Goal: Transaction & Acquisition: Purchase product/service

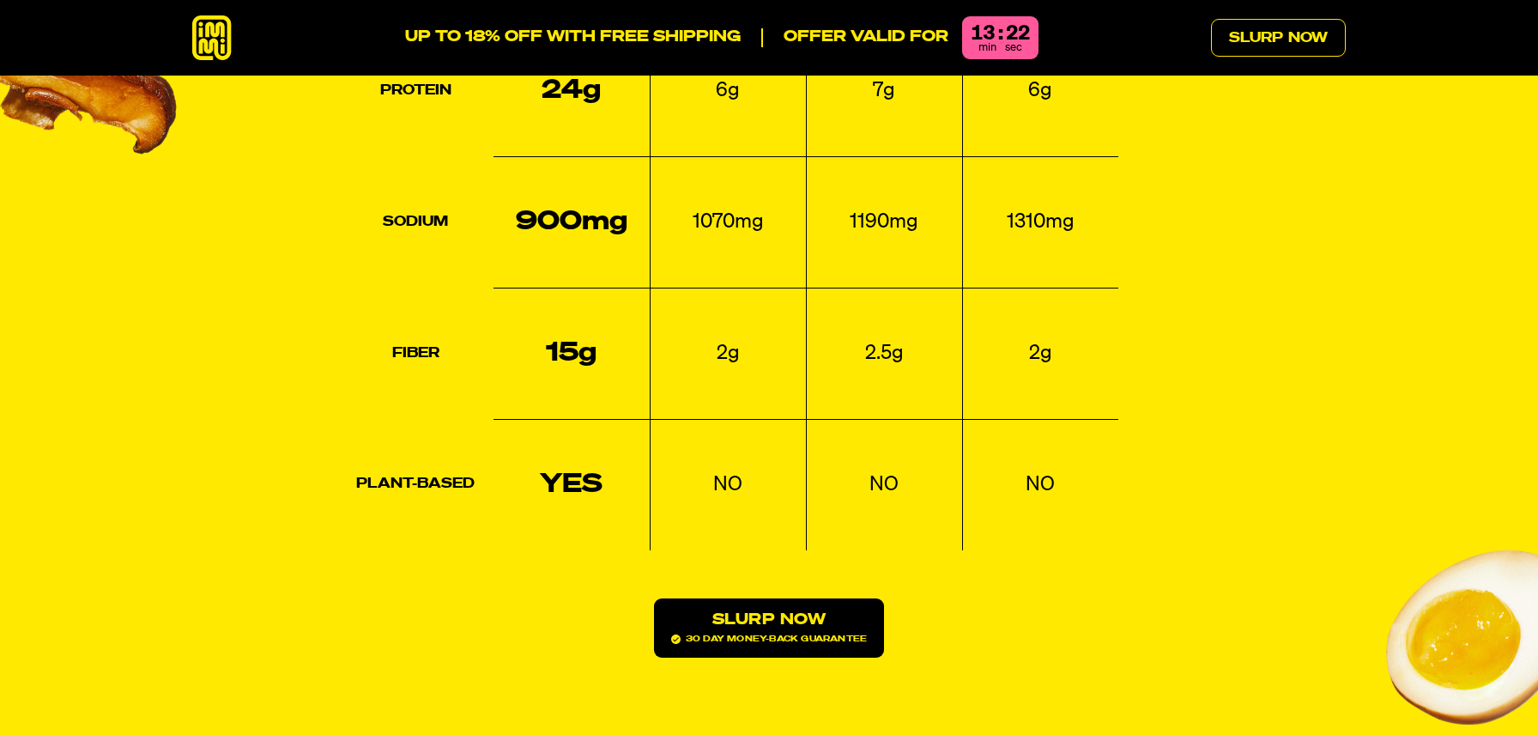
scroll to position [2521, 0]
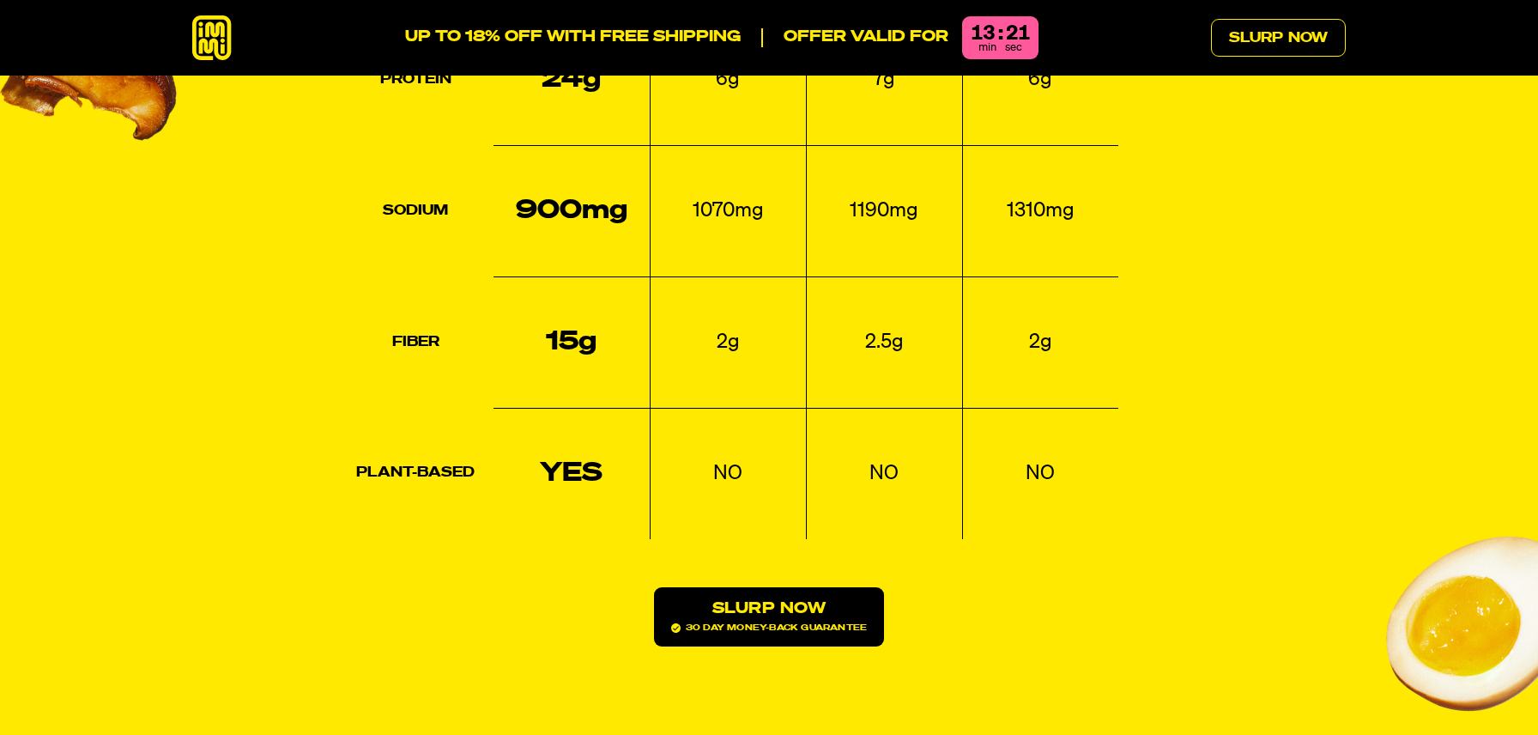
click at [807, 587] on link "Slurp Now 30 day money-back guarantee" at bounding box center [769, 616] width 230 height 59
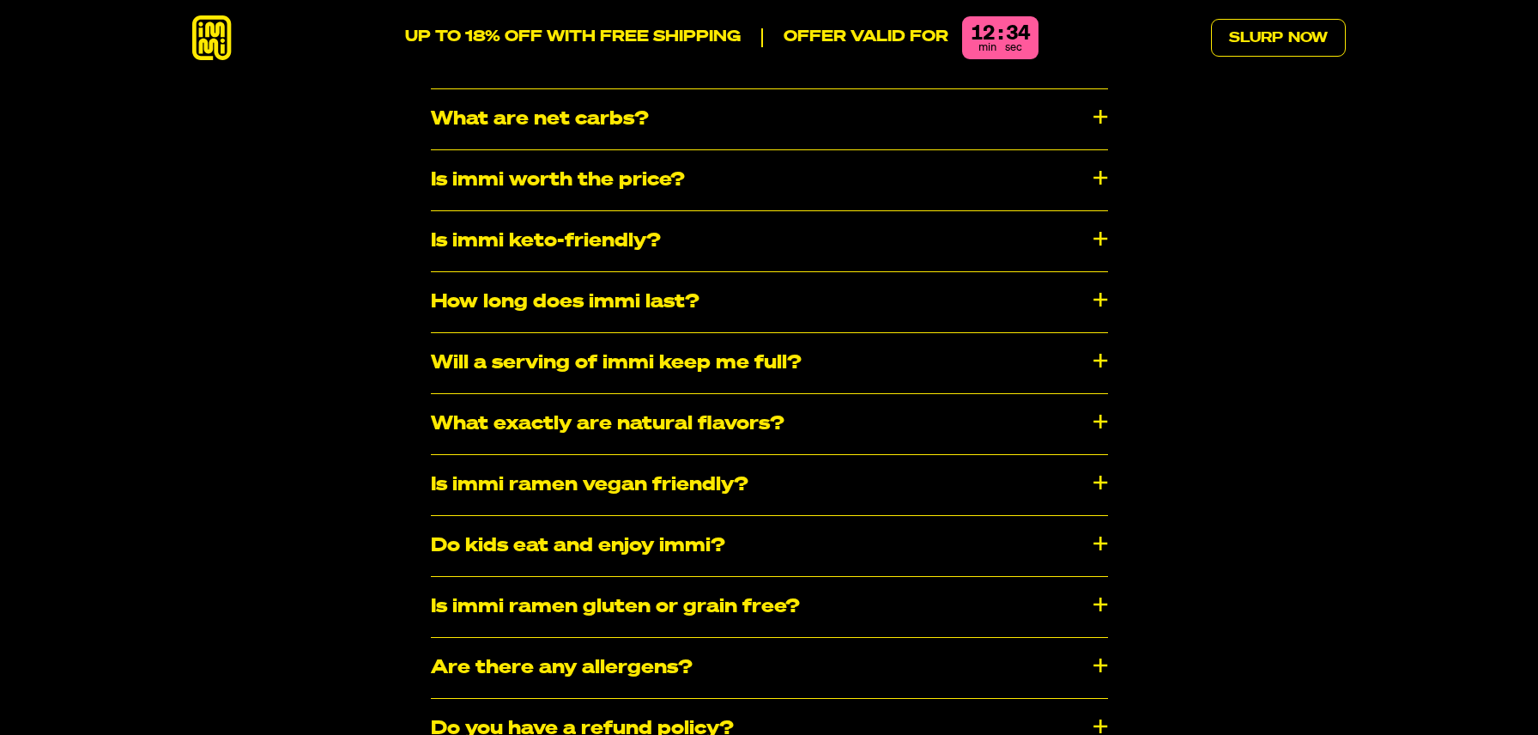
scroll to position [9139, 0]
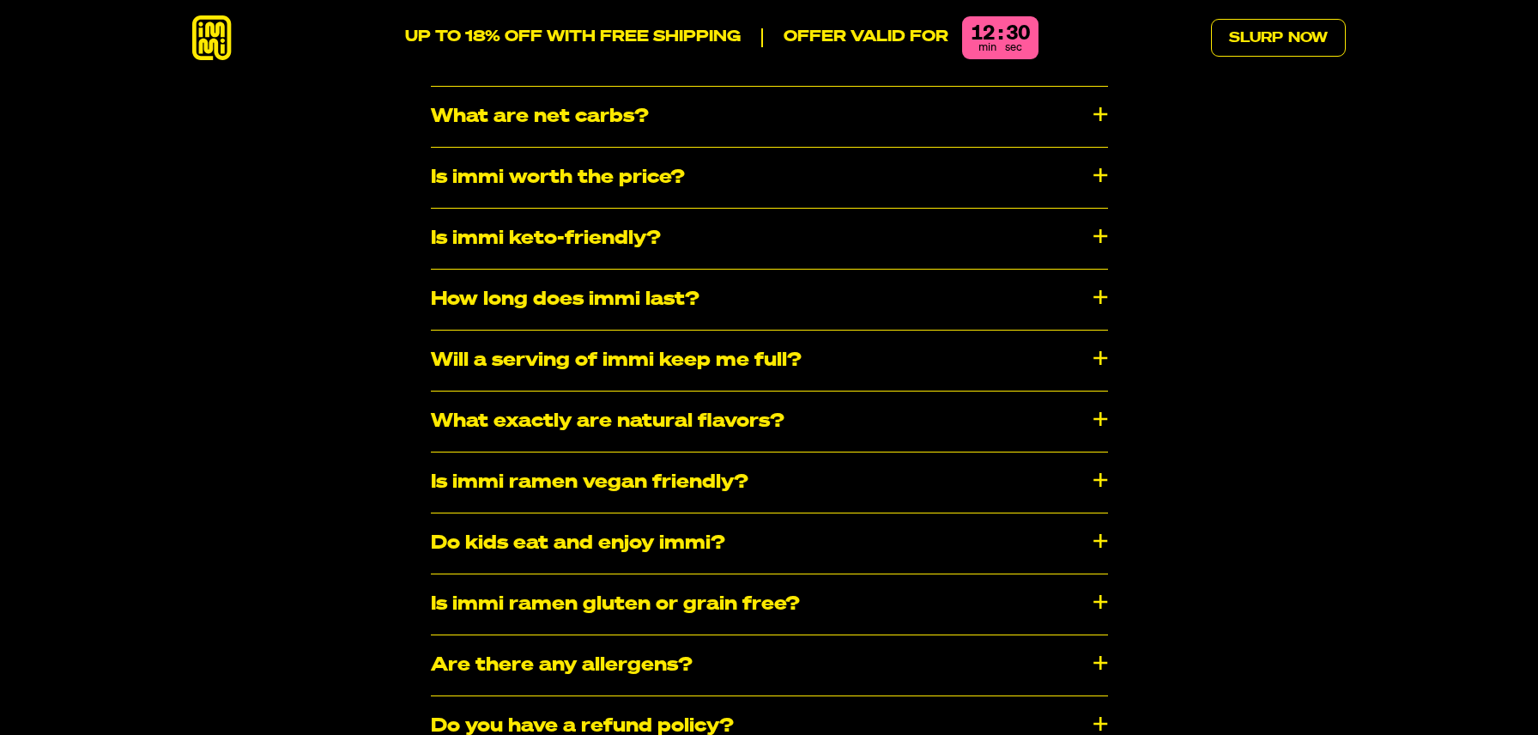
click at [647, 452] on div "Is immi ramen vegan friendly?" at bounding box center [769, 482] width 677 height 60
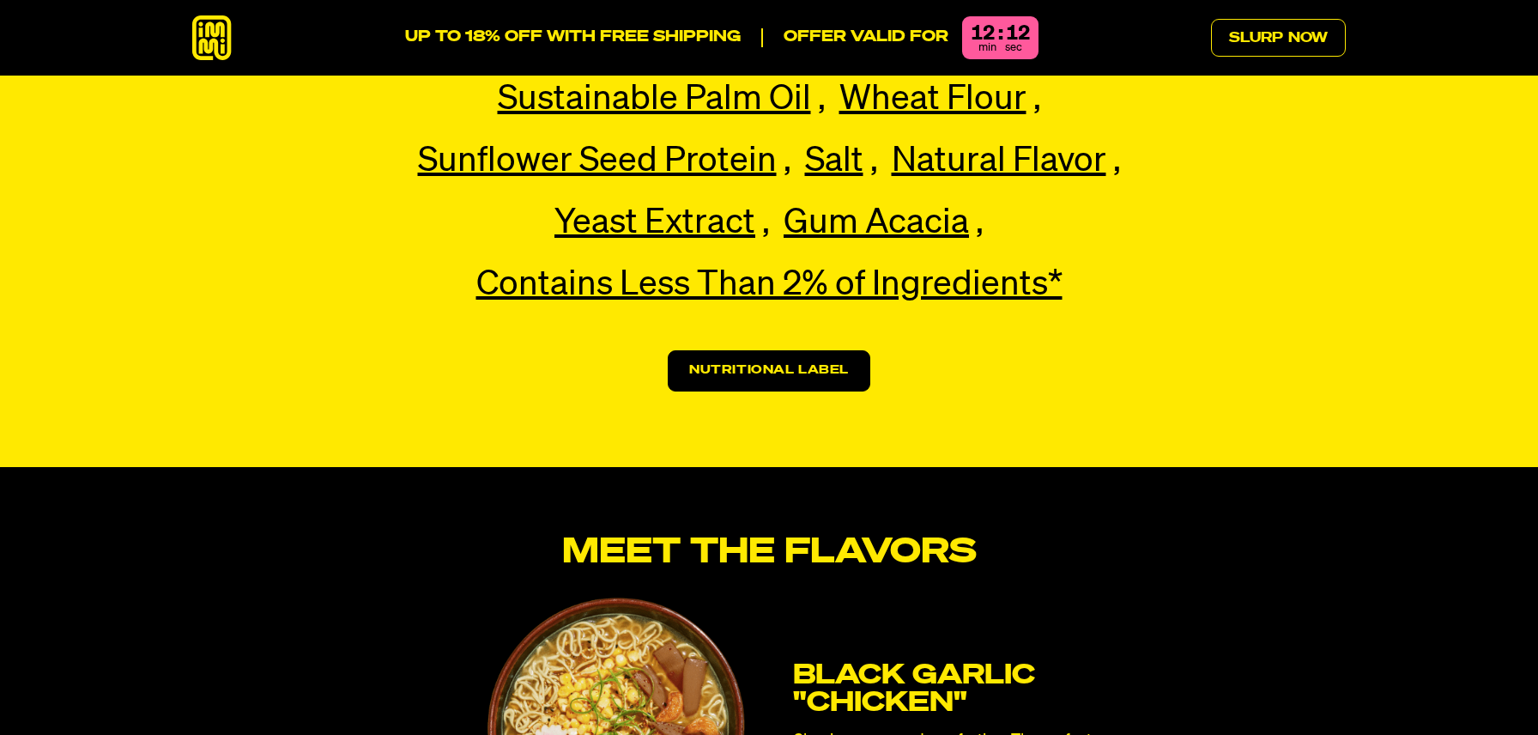
scroll to position [4242, 0]
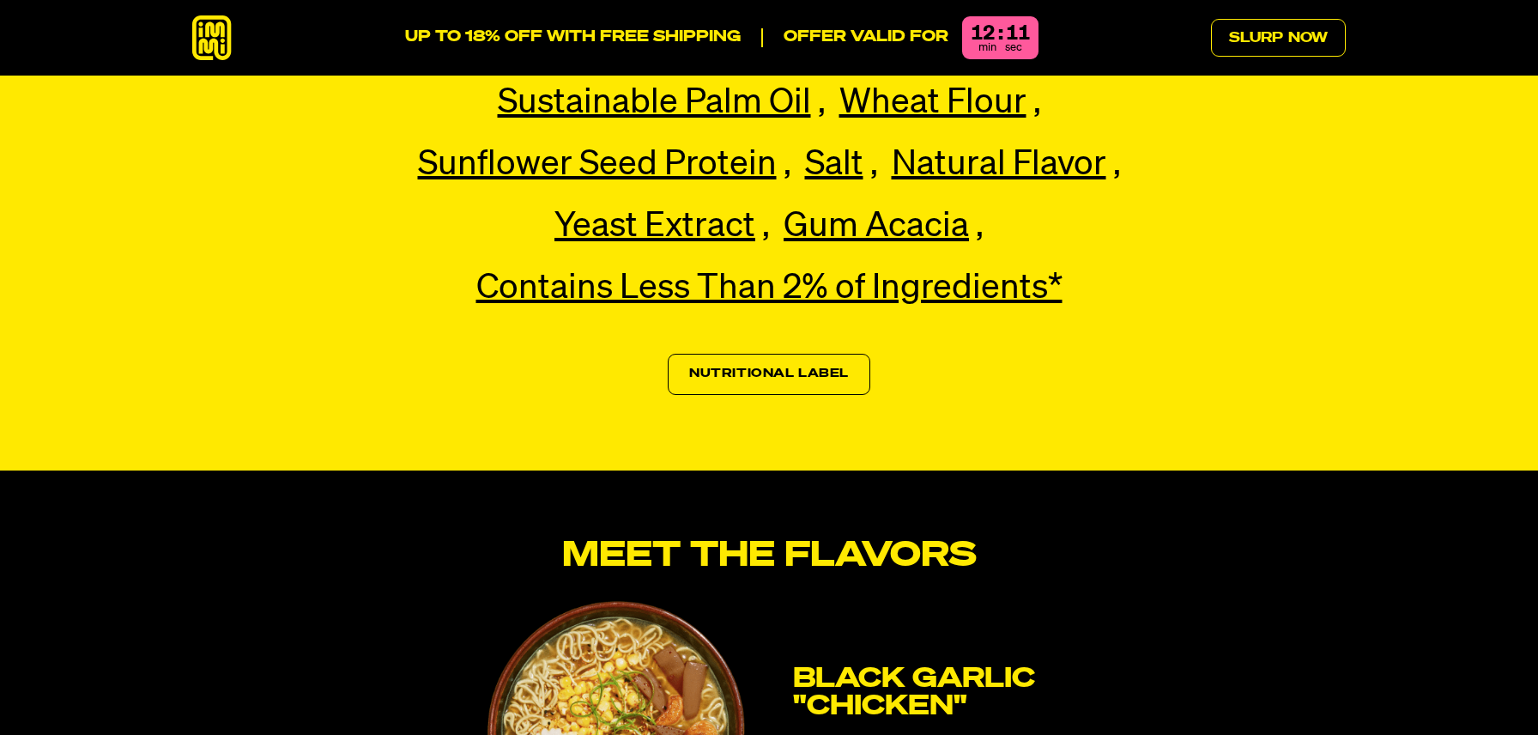
click at [718, 354] on link "Nutritional Label" at bounding box center [769, 374] width 203 height 41
click at [720, 354] on link "Nutritional Label" at bounding box center [769, 374] width 203 height 41
click at [758, 354] on link "Nutritional Label" at bounding box center [769, 374] width 203 height 41
click at [867, 341] on section "Main Ingredients (All non-gmo) Pea Protein Pea Protein Our premium pea protein,…" at bounding box center [769, 170] width 1538 height 601
click at [807, 354] on link "Nutritional Label" at bounding box center [769, 374] width 203 height 41
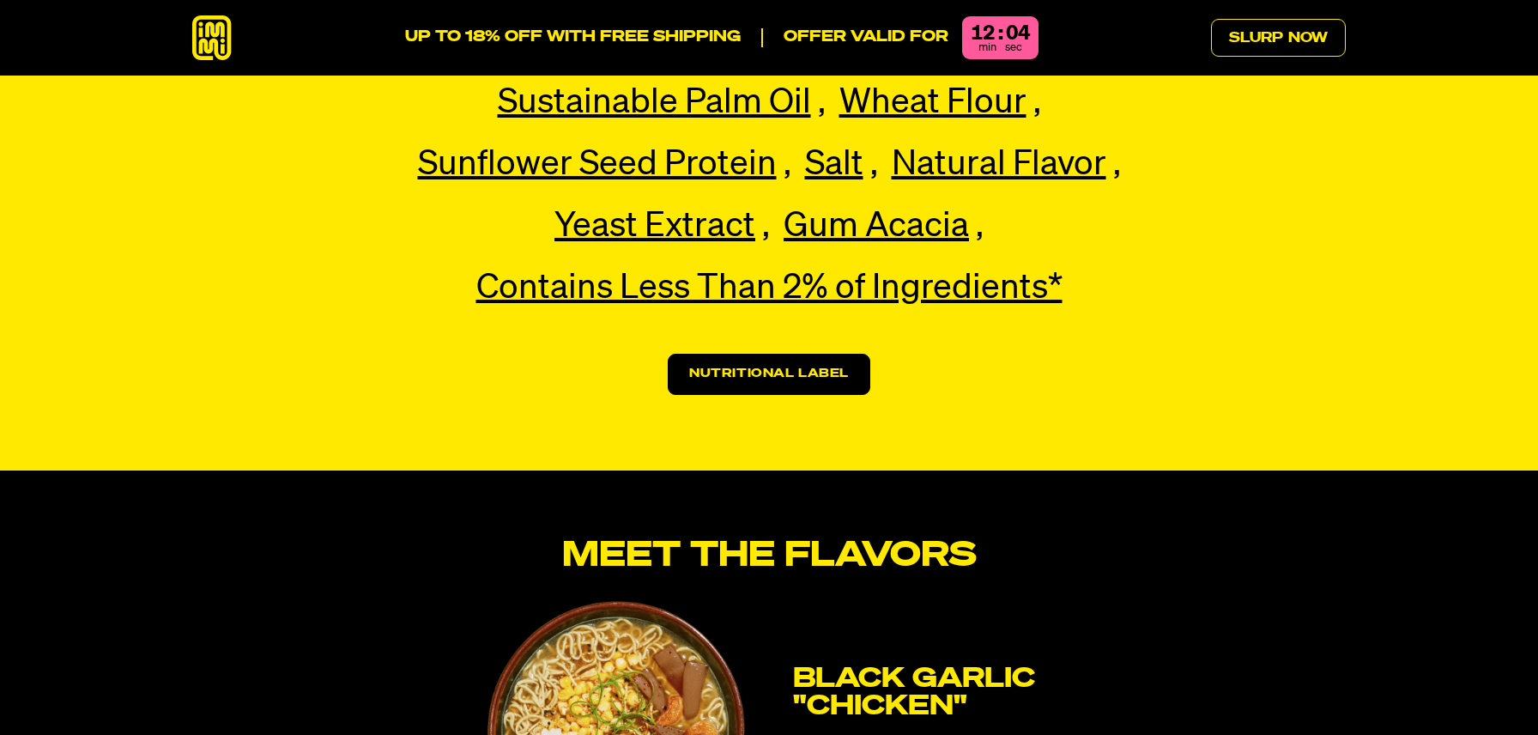
drag, startPoint x: 938, startPoint y: 287, endPoint x: 871, endPoint y: 310, distance: 70.8
click at [937, 287] on div "Main Ingredients (All non-gmo) Pea Protein Pea Protein Our premium pea protein,…" at bounding box center [769, 170] width 944 height 450
click at [808, 354] on link "Nutritional Label" at bounding box center [769, 374] width 203 height 41
drag, startPoint x: 808, startPoint y: 330, endPoint x: 888, endPoint y: 269, distance: 100.4
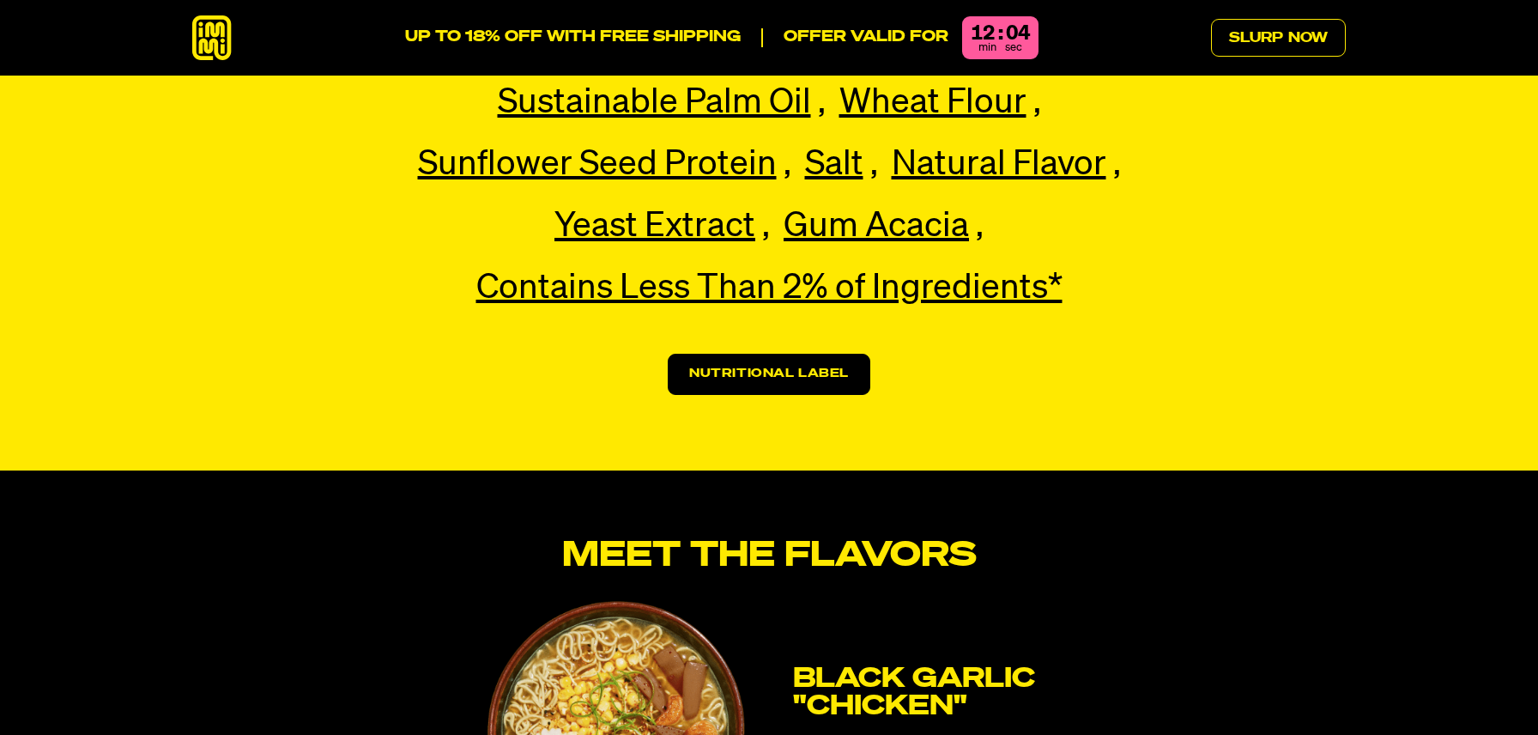
click at [808, 354] on link "Nutritional Label" at bounding box center [769, 374] width 203 height 41
click at [984, 32] on div "12" at bounding box center [983, 33] width 24 height 21
click at [882, 36] on p "Offer valid for" at bounding box center [854, 37] width 187 height 19
click at [1249, 33] on link "Slurp Now" at bounding box center [1278, 38] width 135 height 38
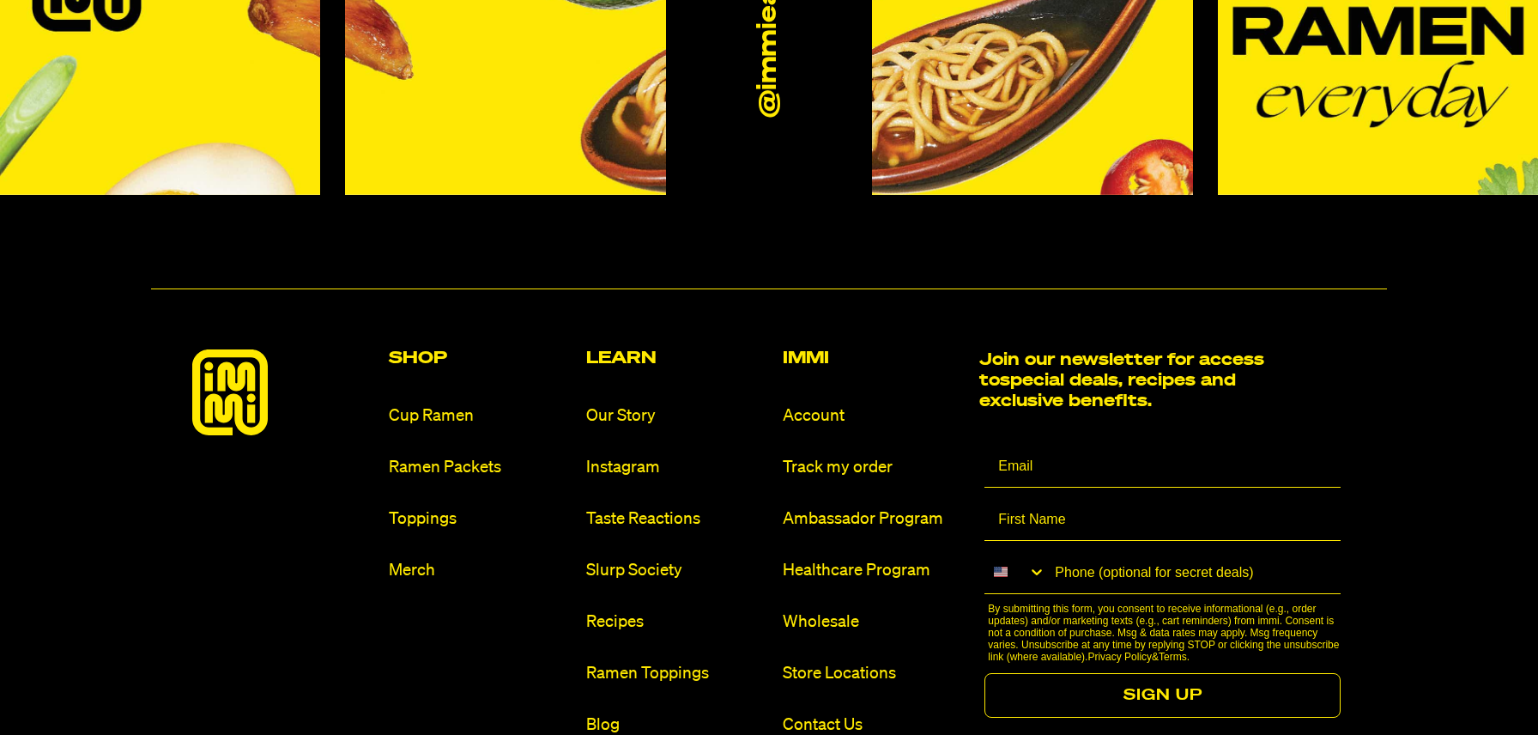
scroll to position [10218, 0]
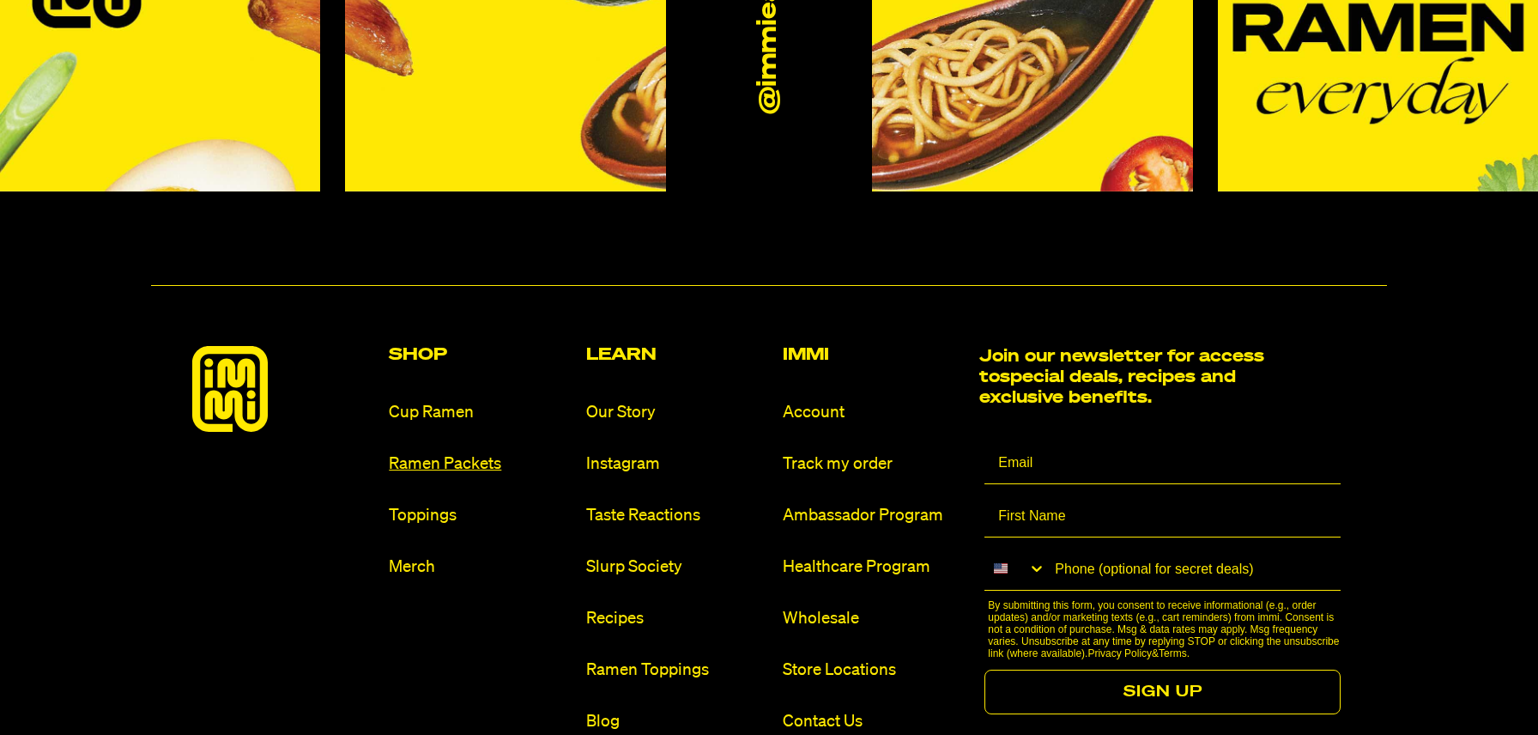
click at [418, 452] on link "Ramen Packets" at bounding box center [480, 463] width 183 height 23
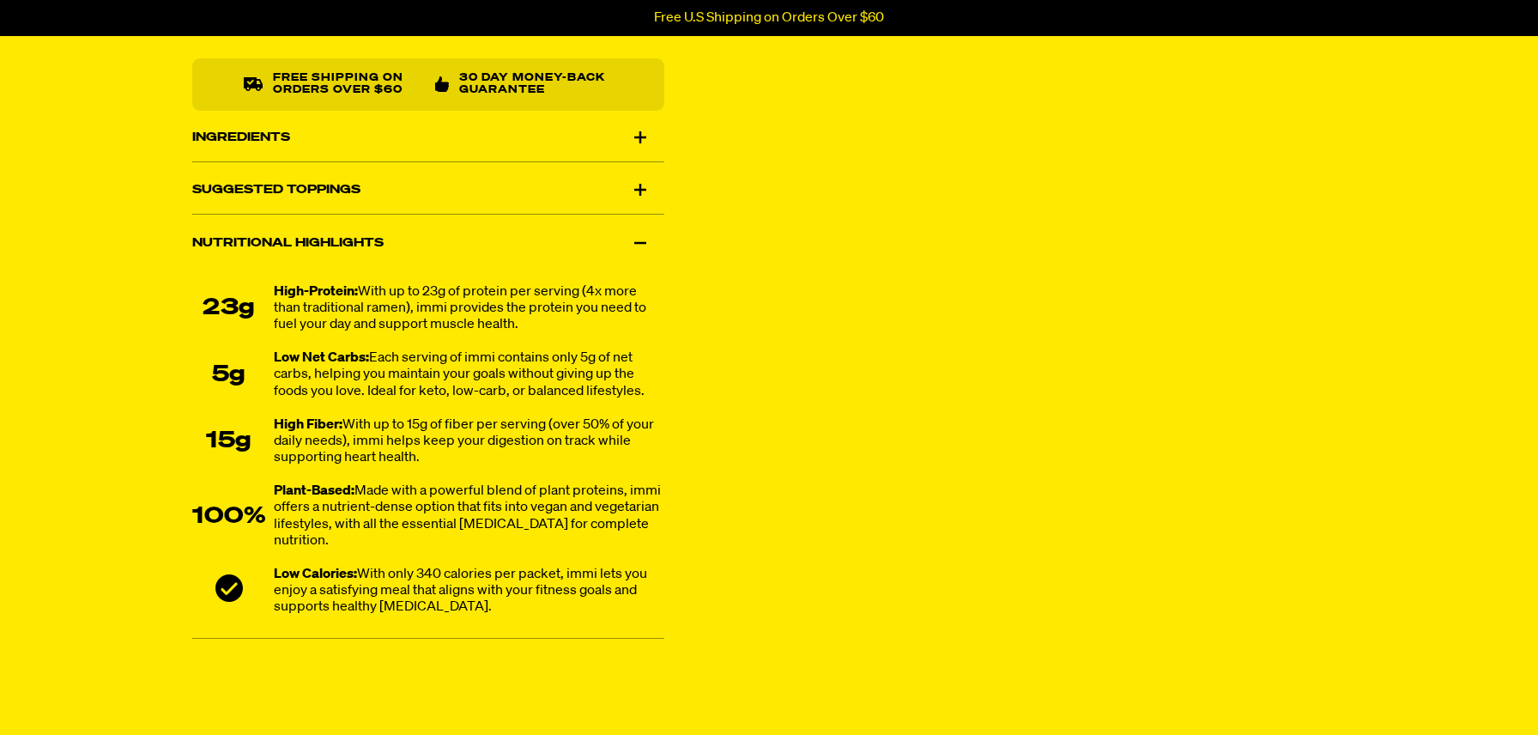
scroll to position [1112, 0]
click at [252, 149] on div "Ingredients" at bounding box center [428, 136] width 472 height 48
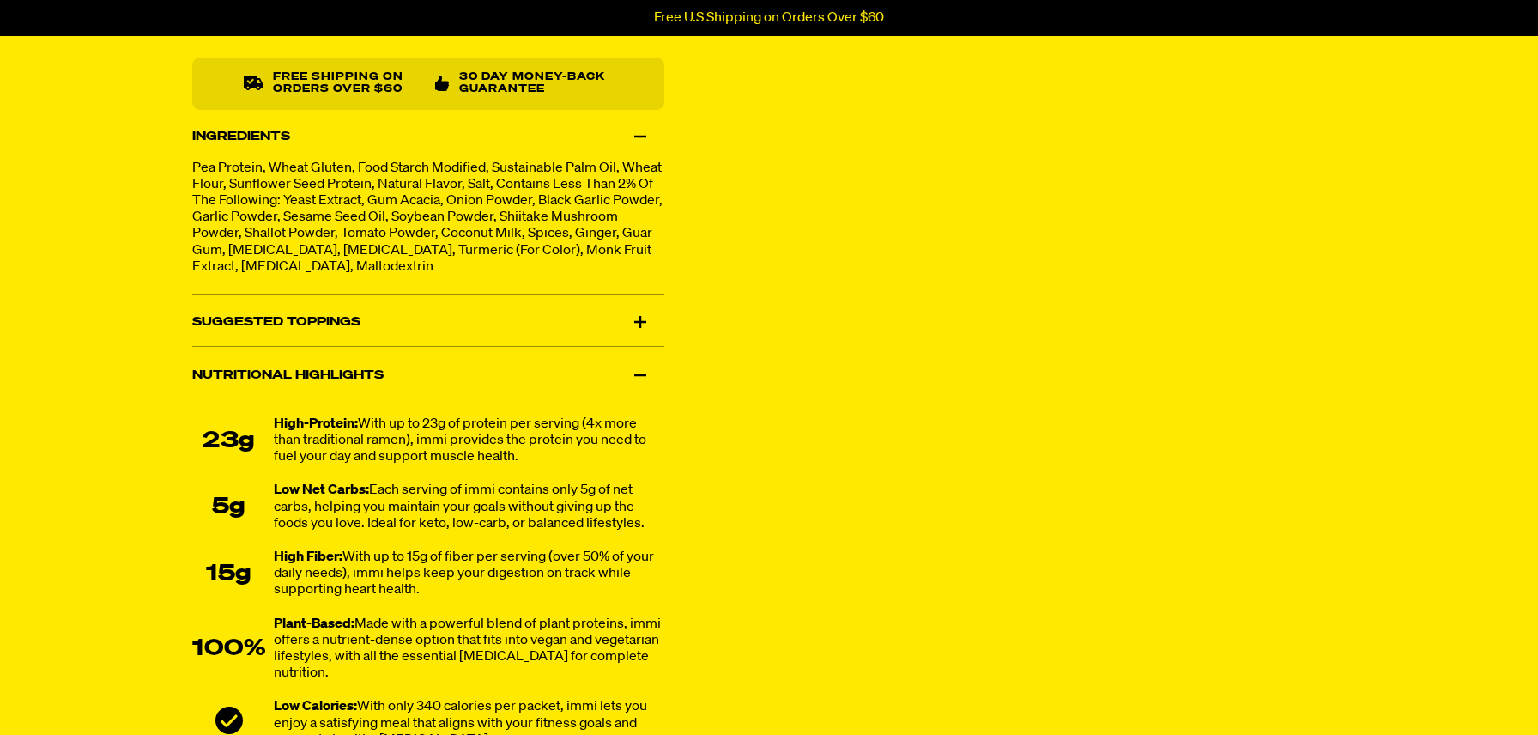
click at [252, 149] on div "Ingredients" at bounding box center [428, 136] width 472 height 48
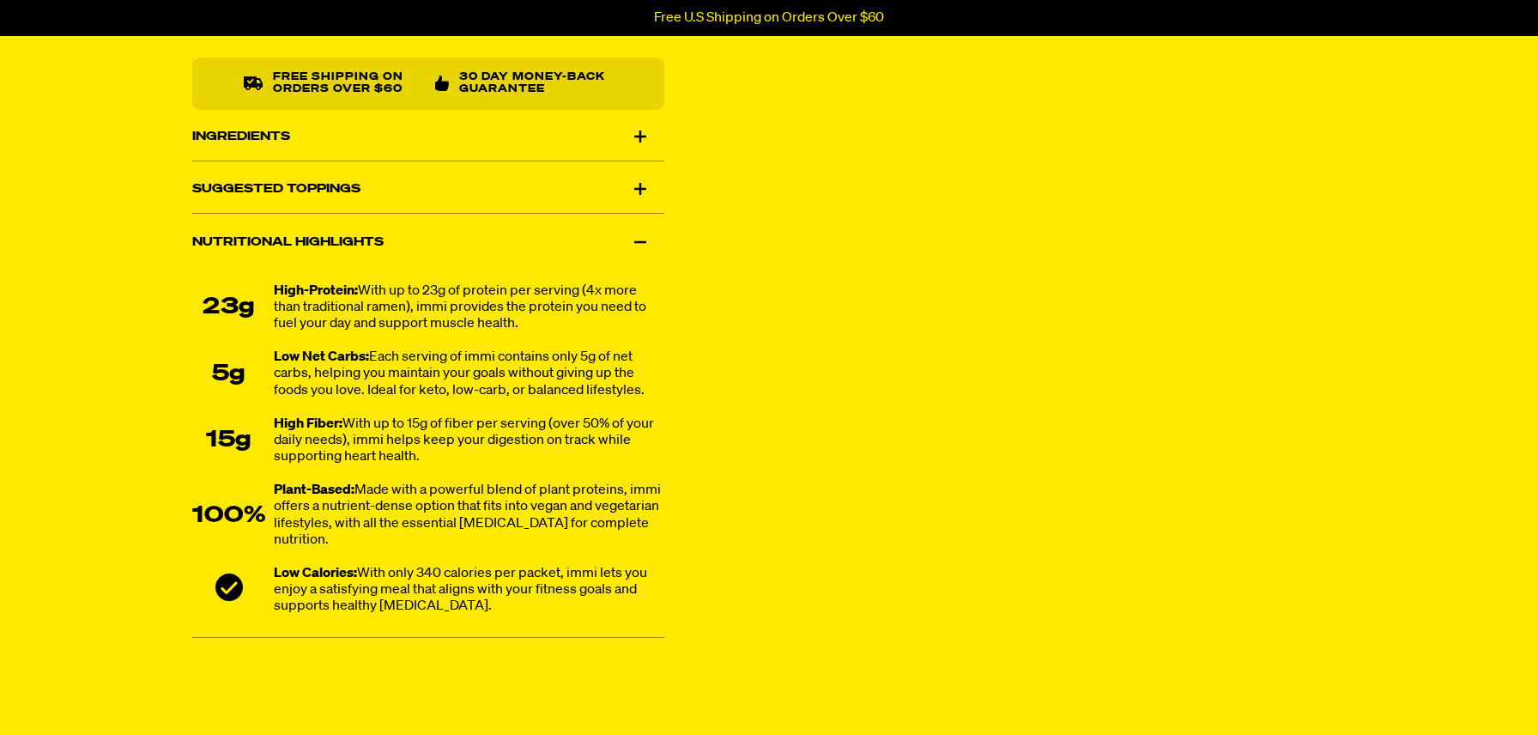
click at [251, 141] on div "Ingredients" at bounding box center [428, 136] width 472 height 48
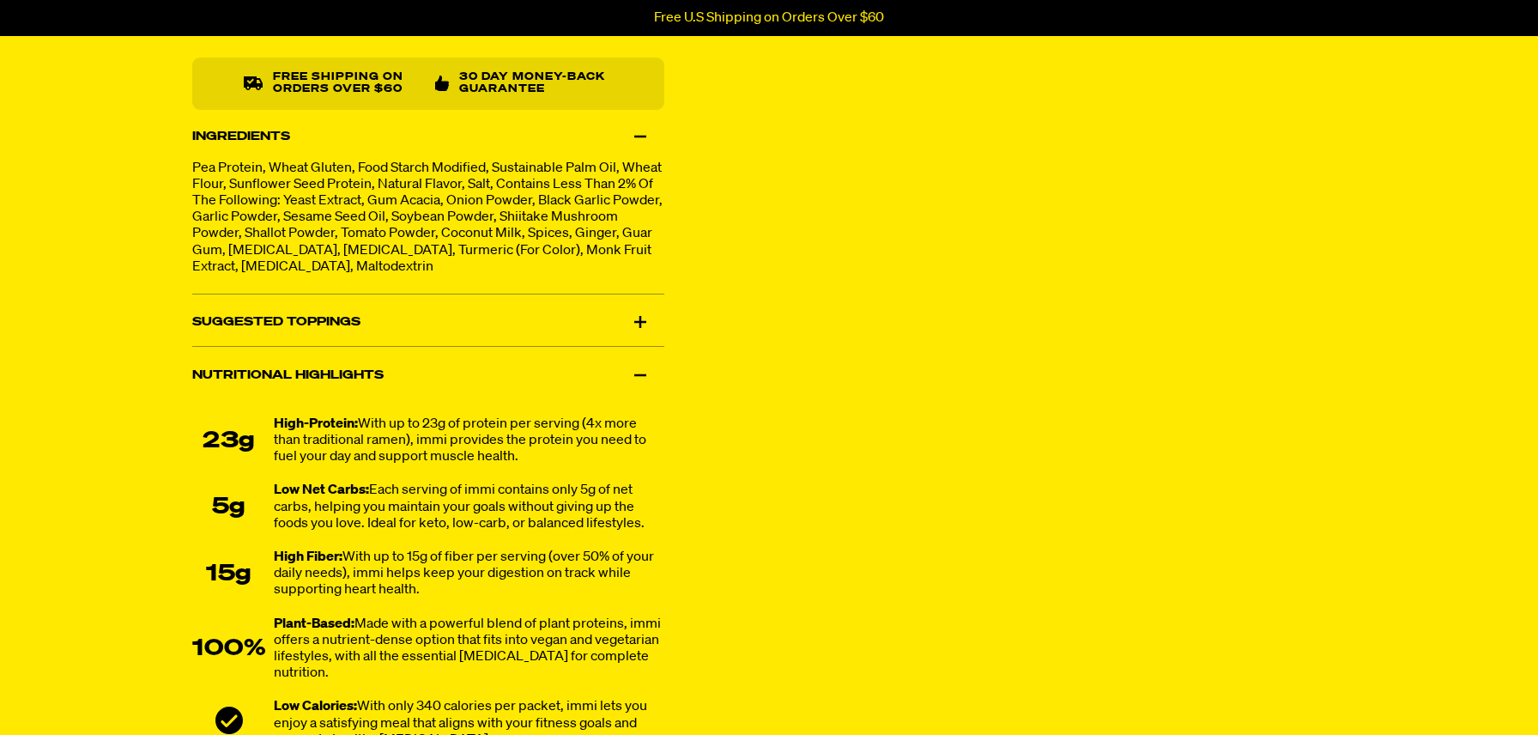
click at [251, 141] on div "Ingredients" at bounding box center [428, 136] width 472 height 48
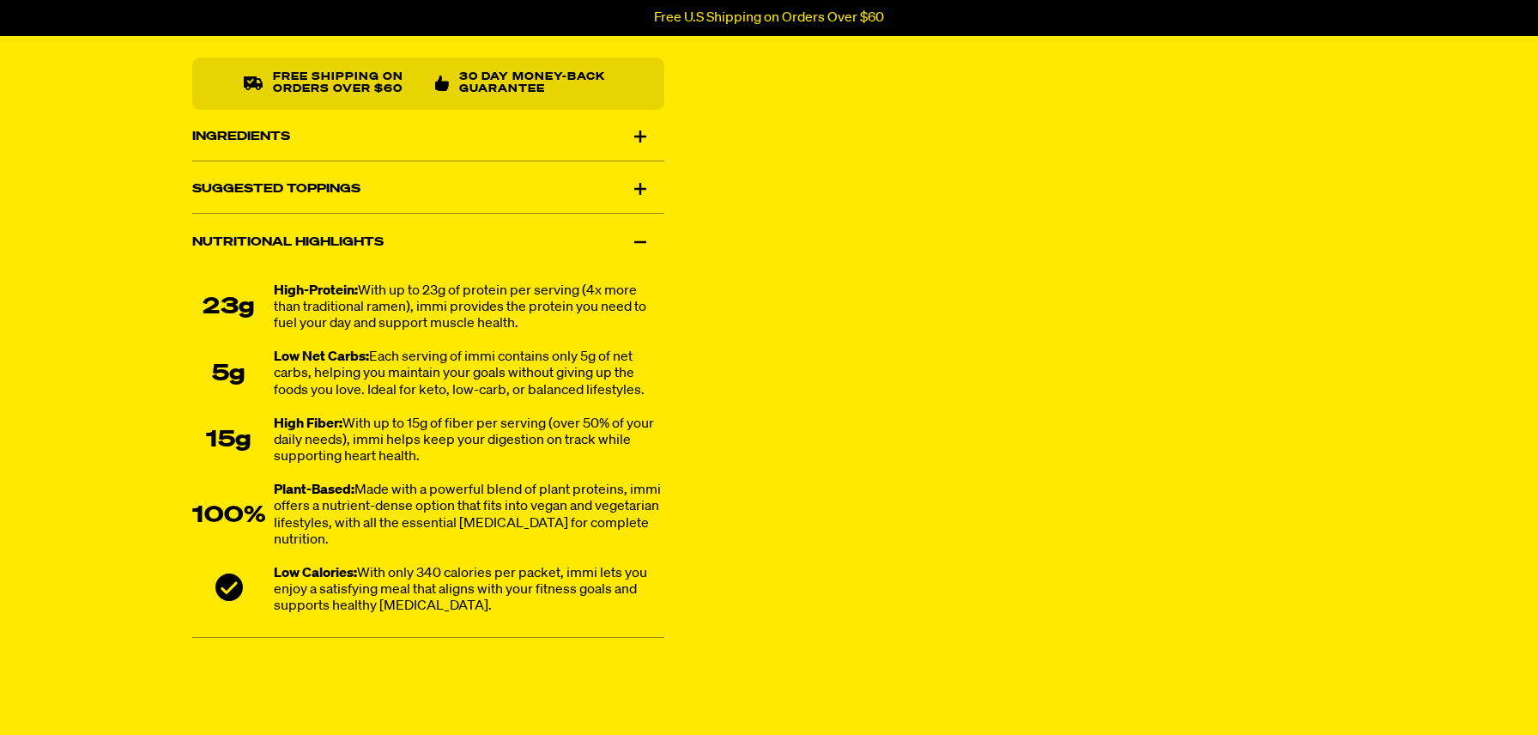
click at [318, 201] on div "Suggested Toppings" at bounding box center [428, 189] width 472 height 48
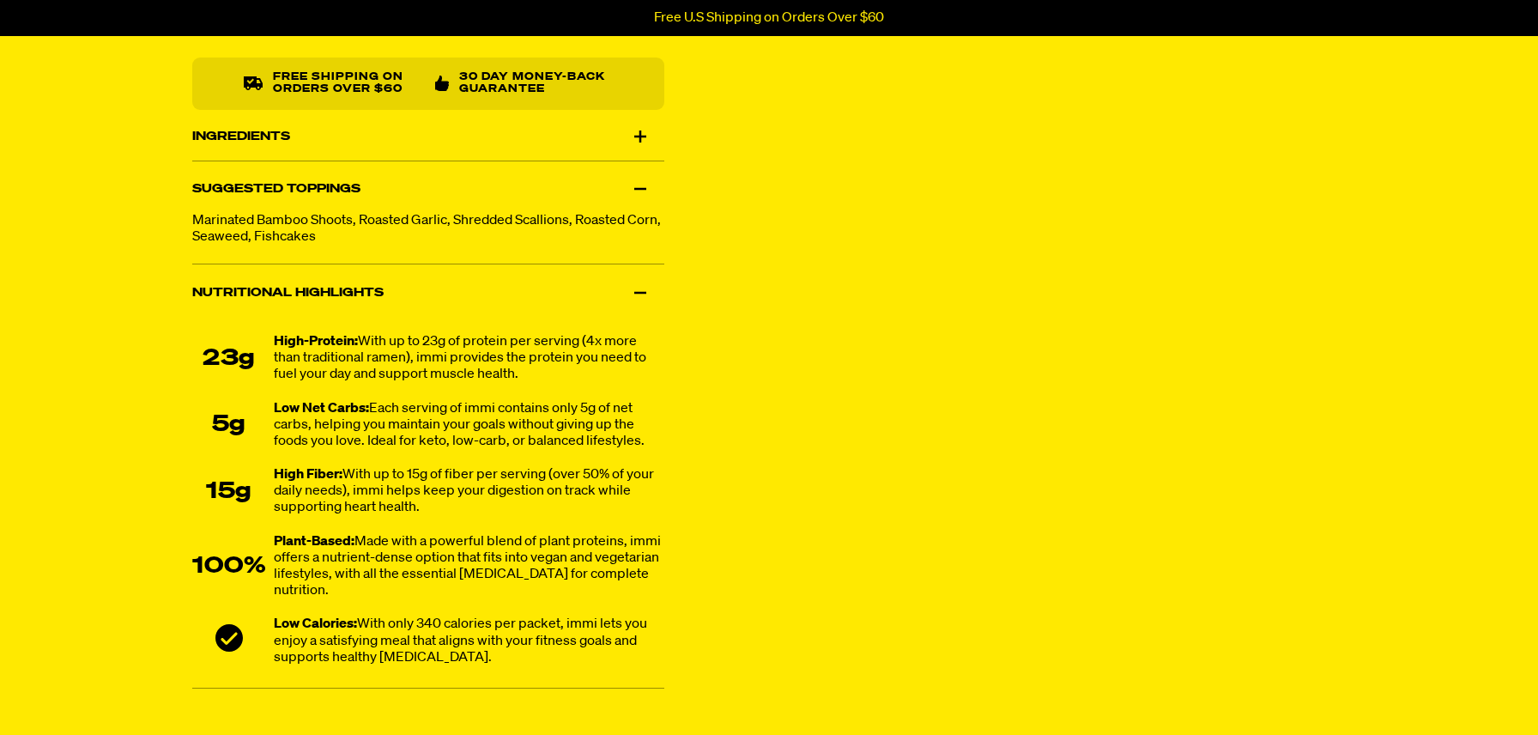
click at [318, 201] on div "Suggested Toppings" at bounding box center [428, 189] width 472 height 48
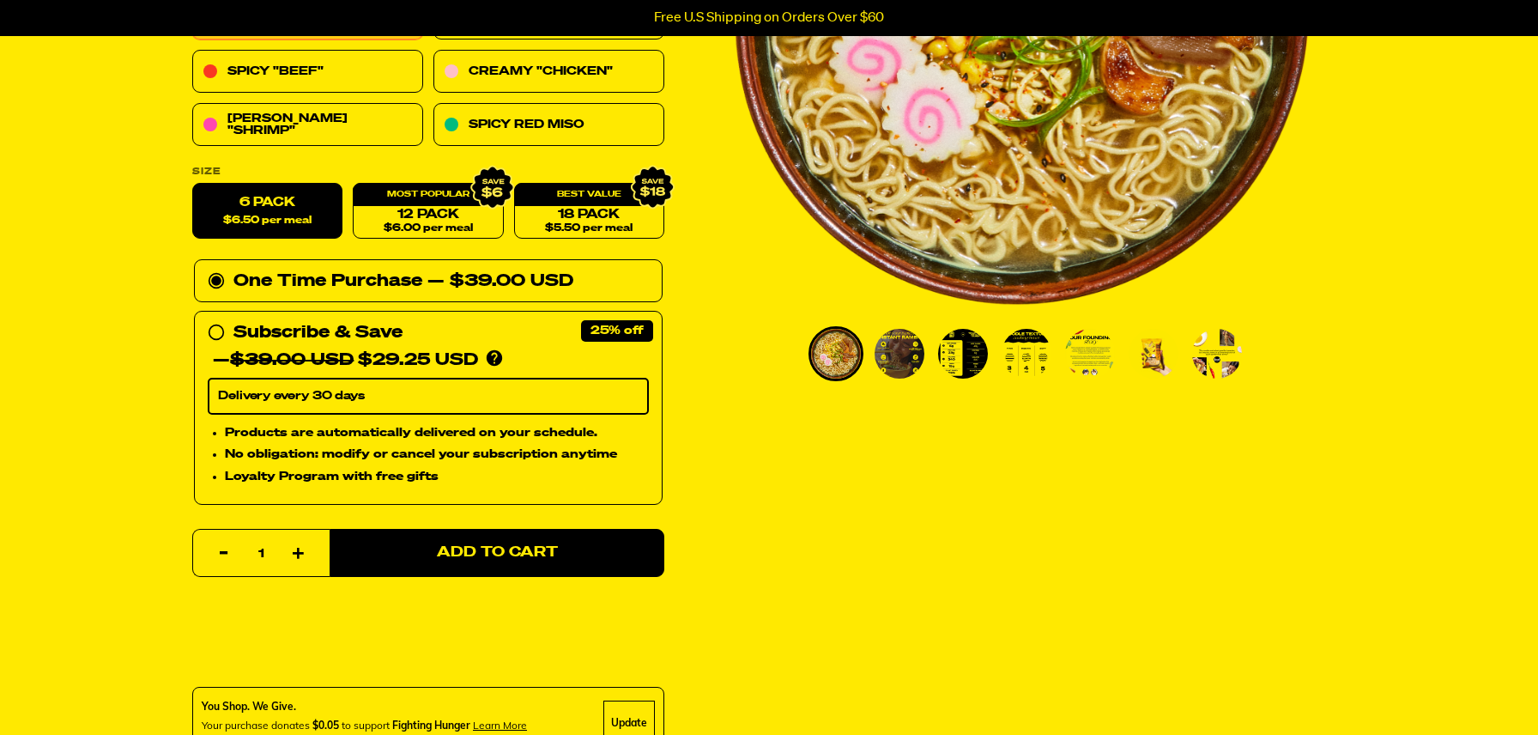
scroll to position [390, 0]
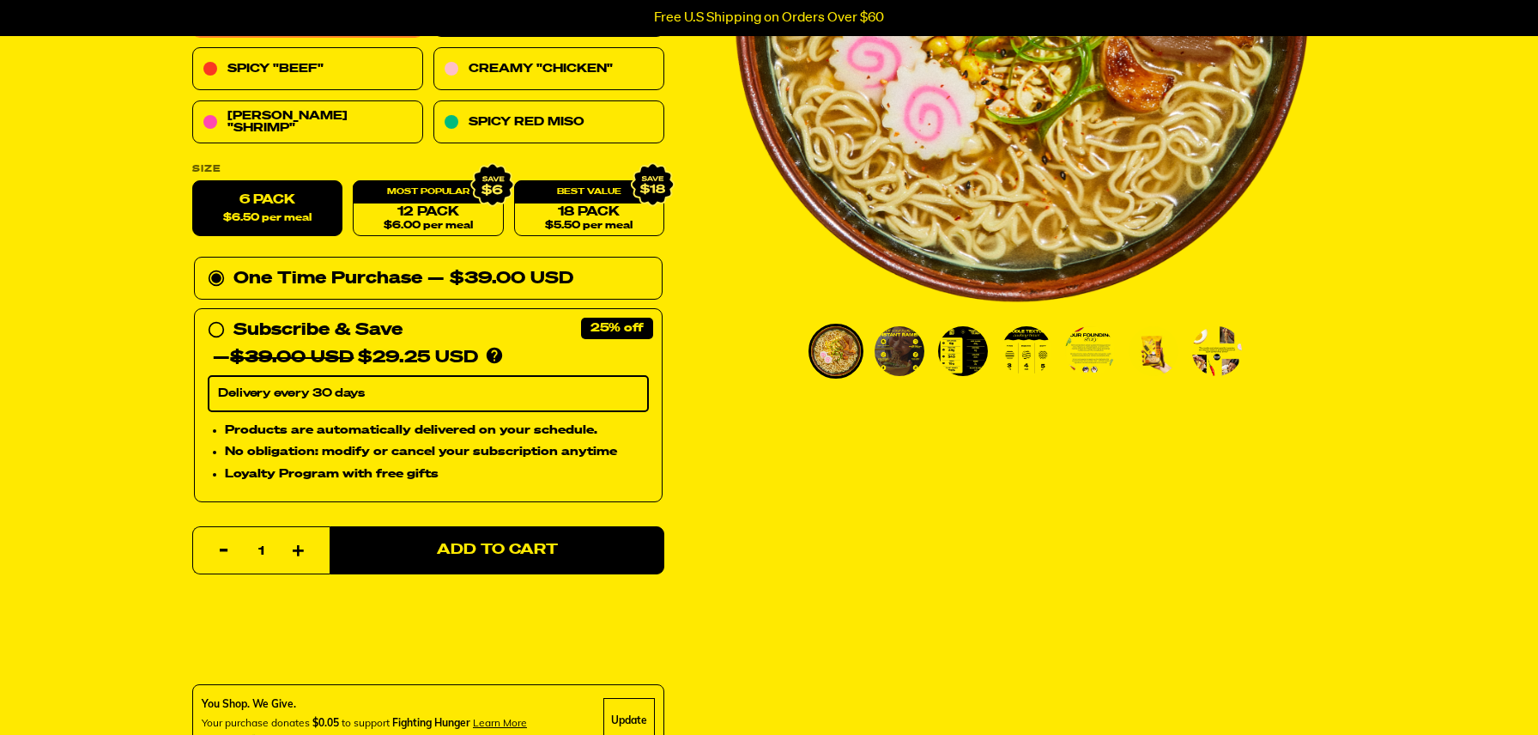
click at [1051, 351] on li "Go to slide 4" at bounding box center [1026, 351] width 55 height 55
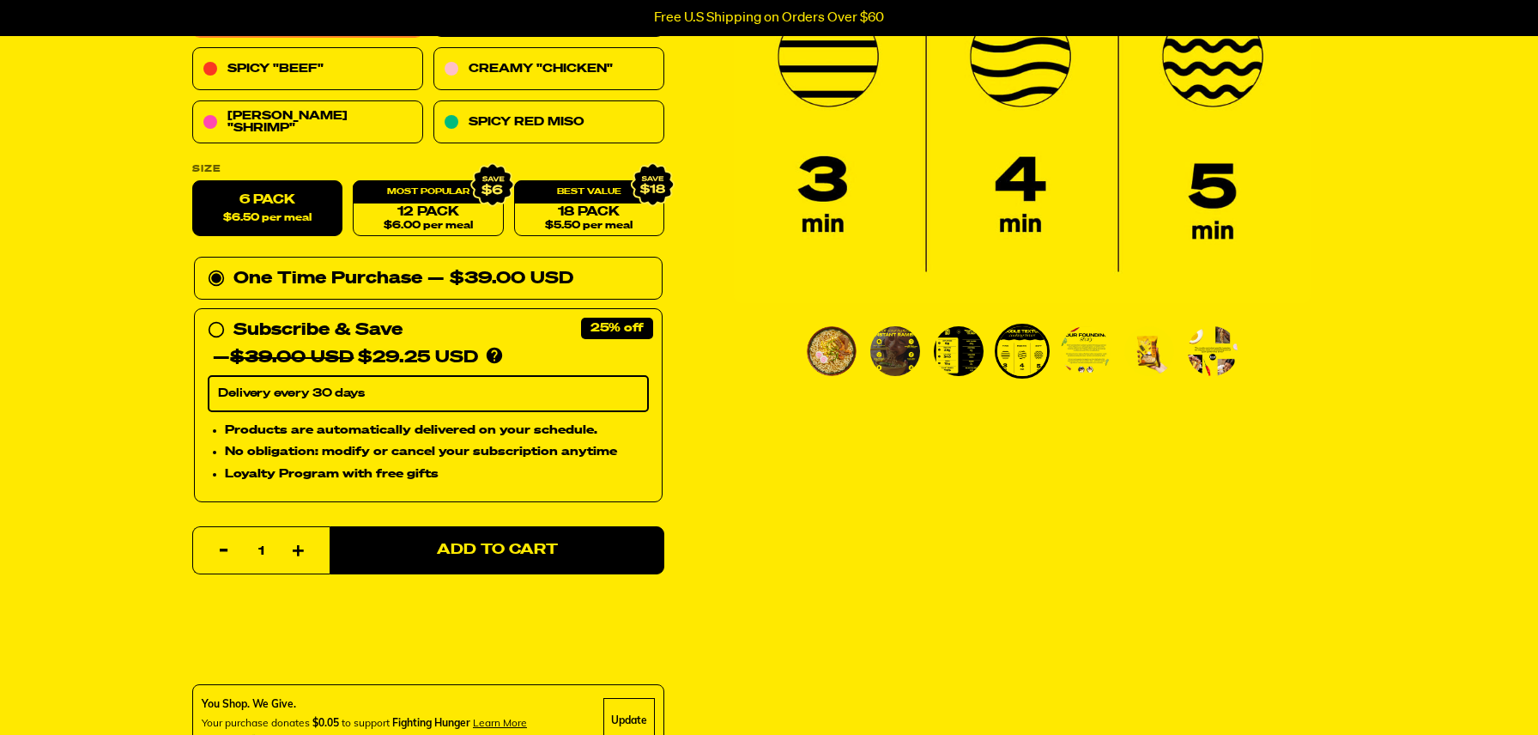
click at [1083, 354] on img "Go to slide 5" at bounding box center [1086, 351] width 50 height 50
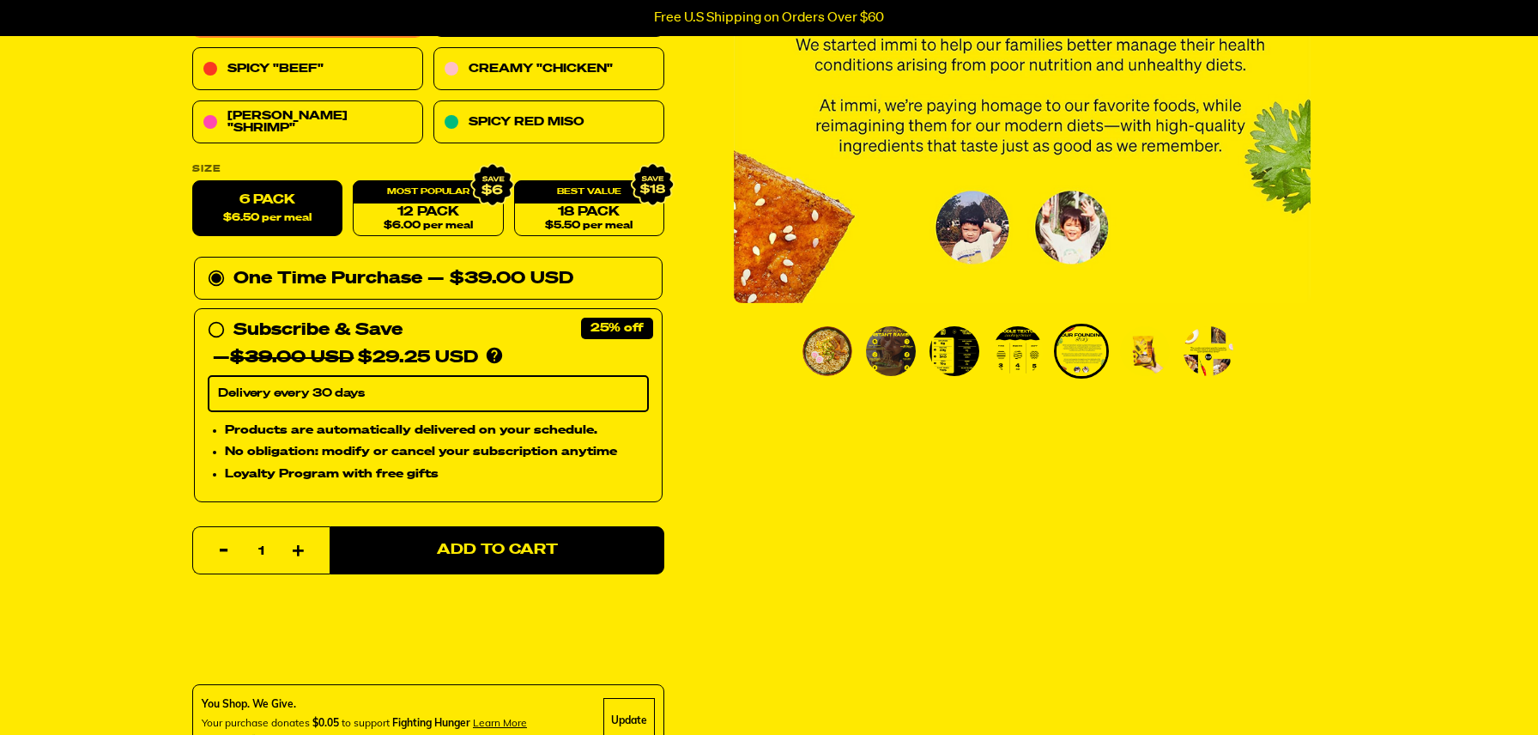
click at [1034, 350] on img "Go to slide 4" at bounding box center [1018, 351] width 50 height 50
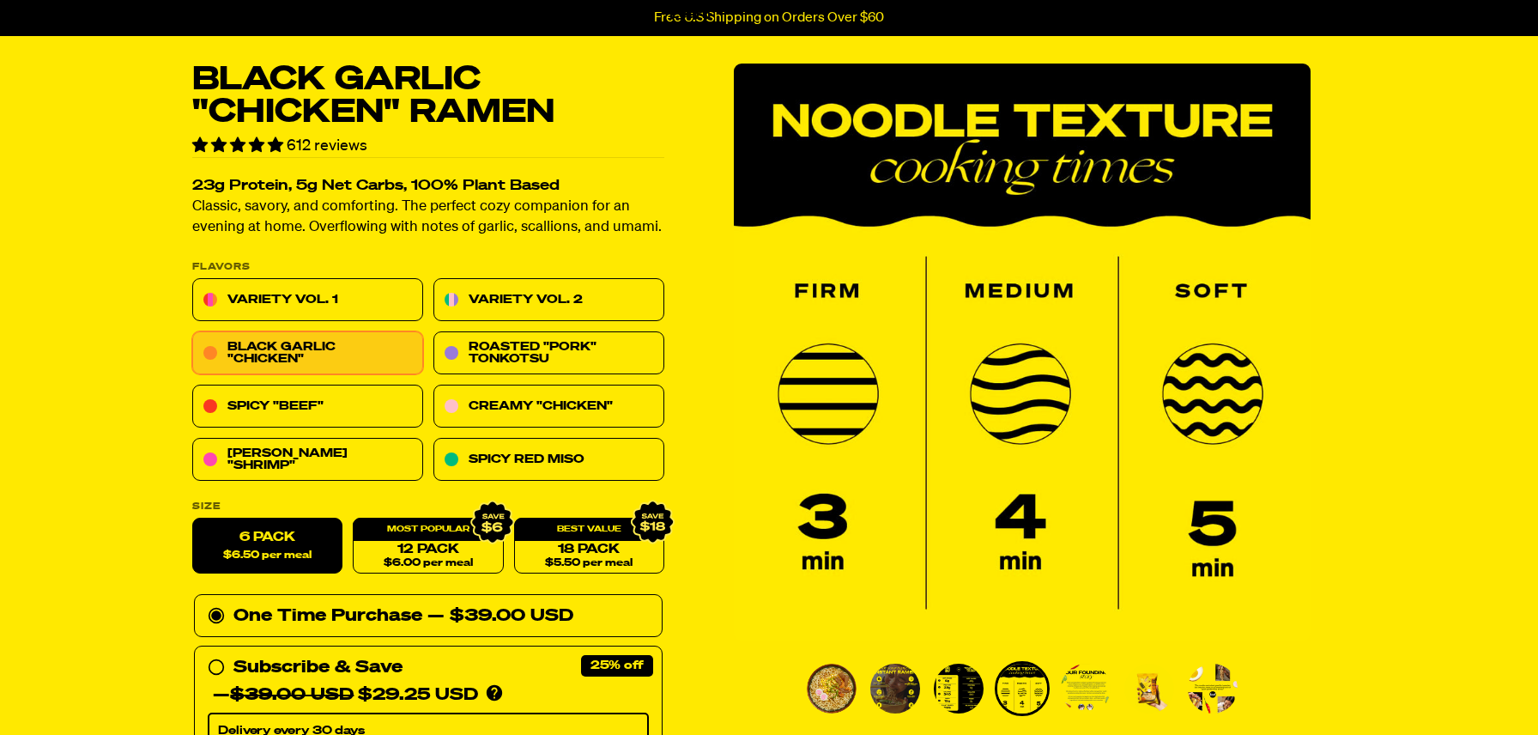
scroll to position [52, 0]
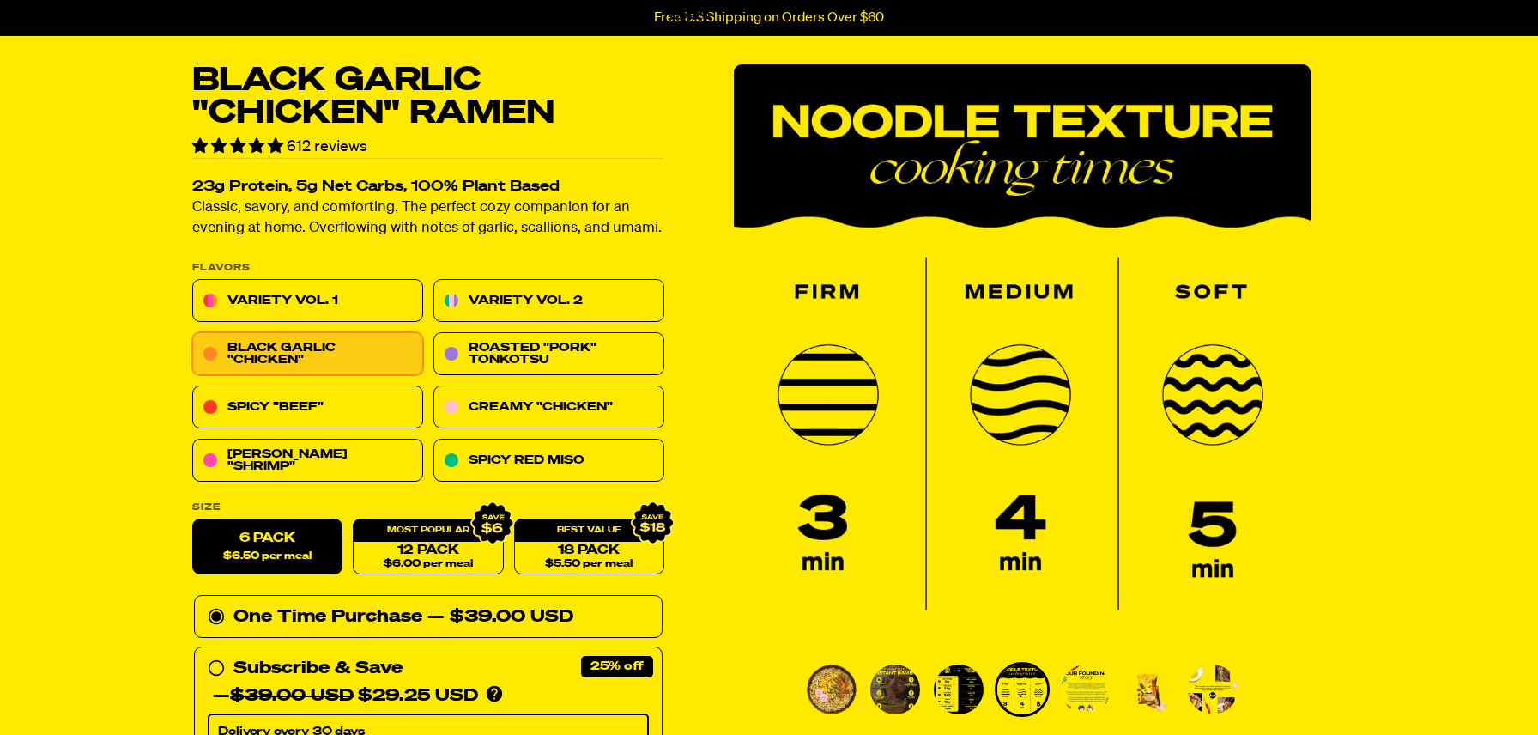
drag, startPoint x: 855, startPoint y: 683, endPoint x: 867, endPoint y: 681, distance: 12.1
click at [857, 683] on li "Go to slide 1" at bounding box center [831, 689] width 55 height 55
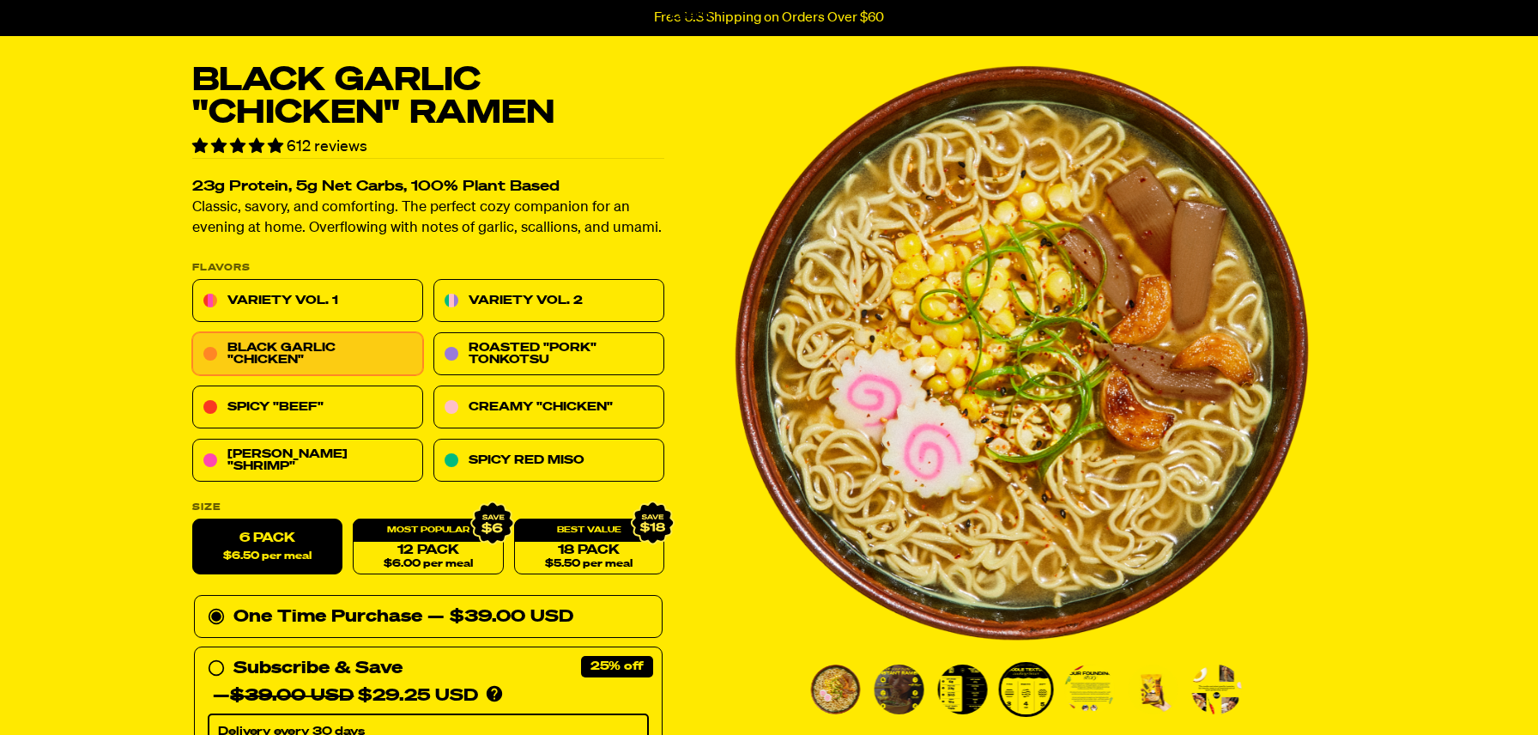
click at [875, 681] on img "Go to slide 2" at bounding box center [899, 689] width 50 height 50
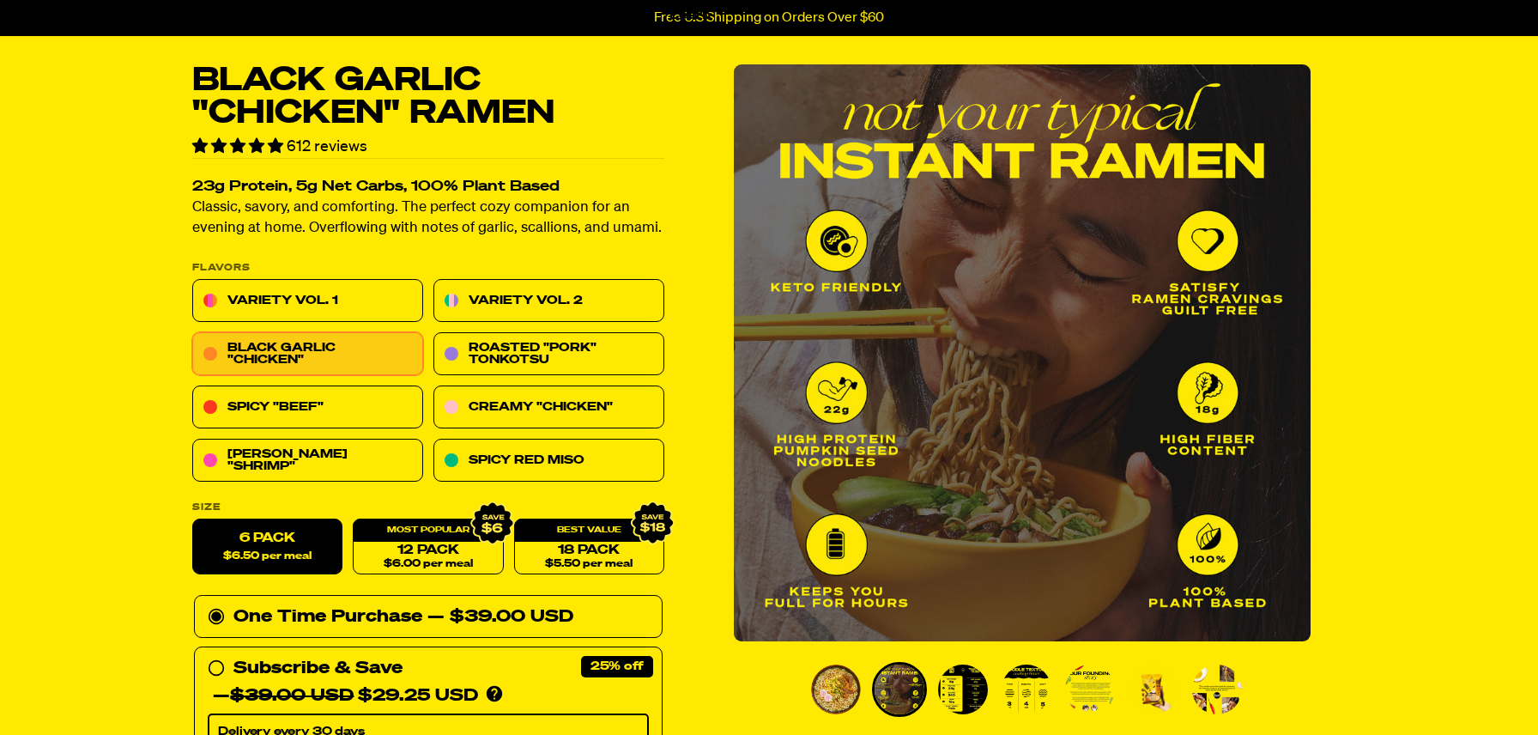
click at [957, 690] on img "Go to slide 3" at bounding box center [963, 689] width 50 height 50
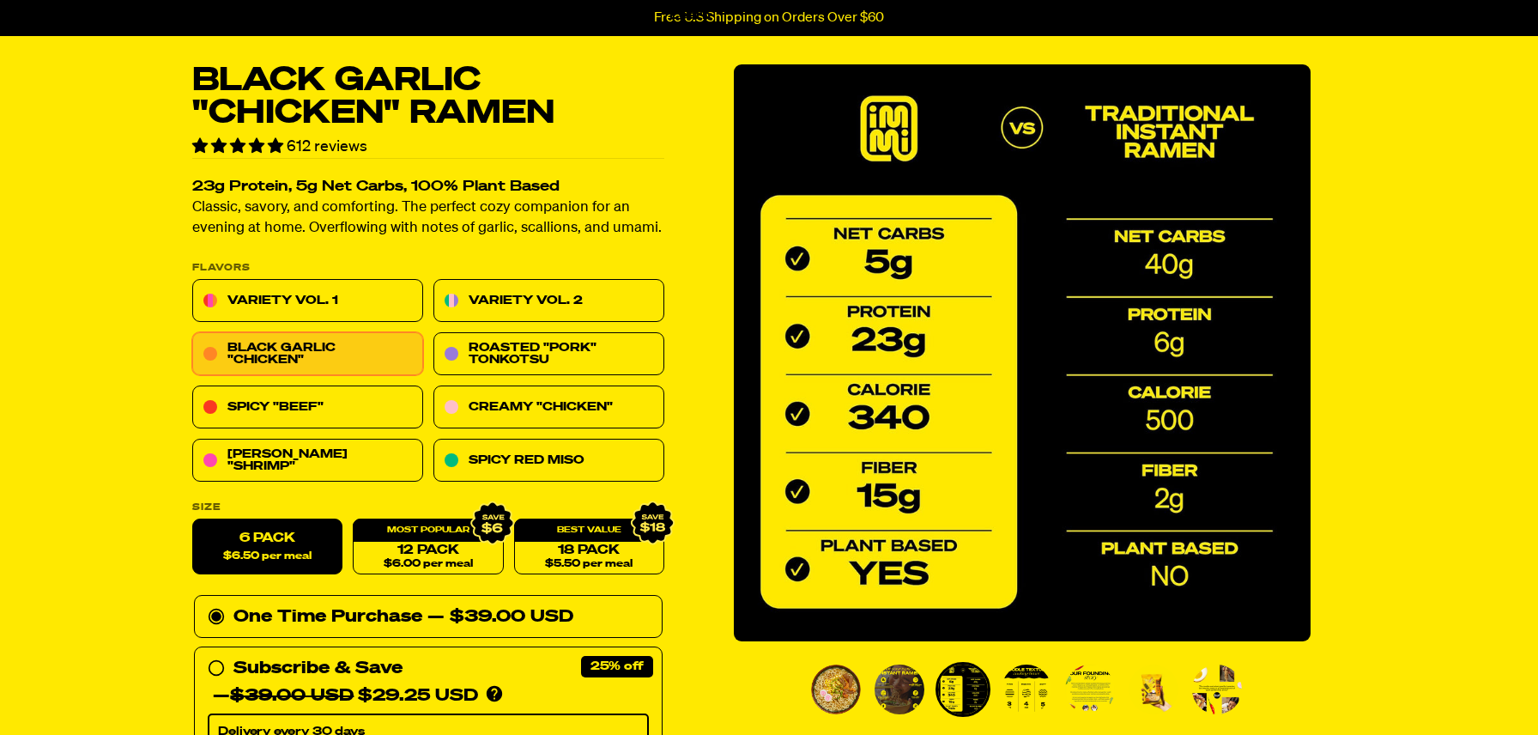
click at [992, 685] on ul "PDP main carousel thumbnails" at bounding box center [1030, 689] width 445 height 55
click at [1018, 687] on img "Go to slide 4" at bounding box center [1026, 689] width 50 height 50
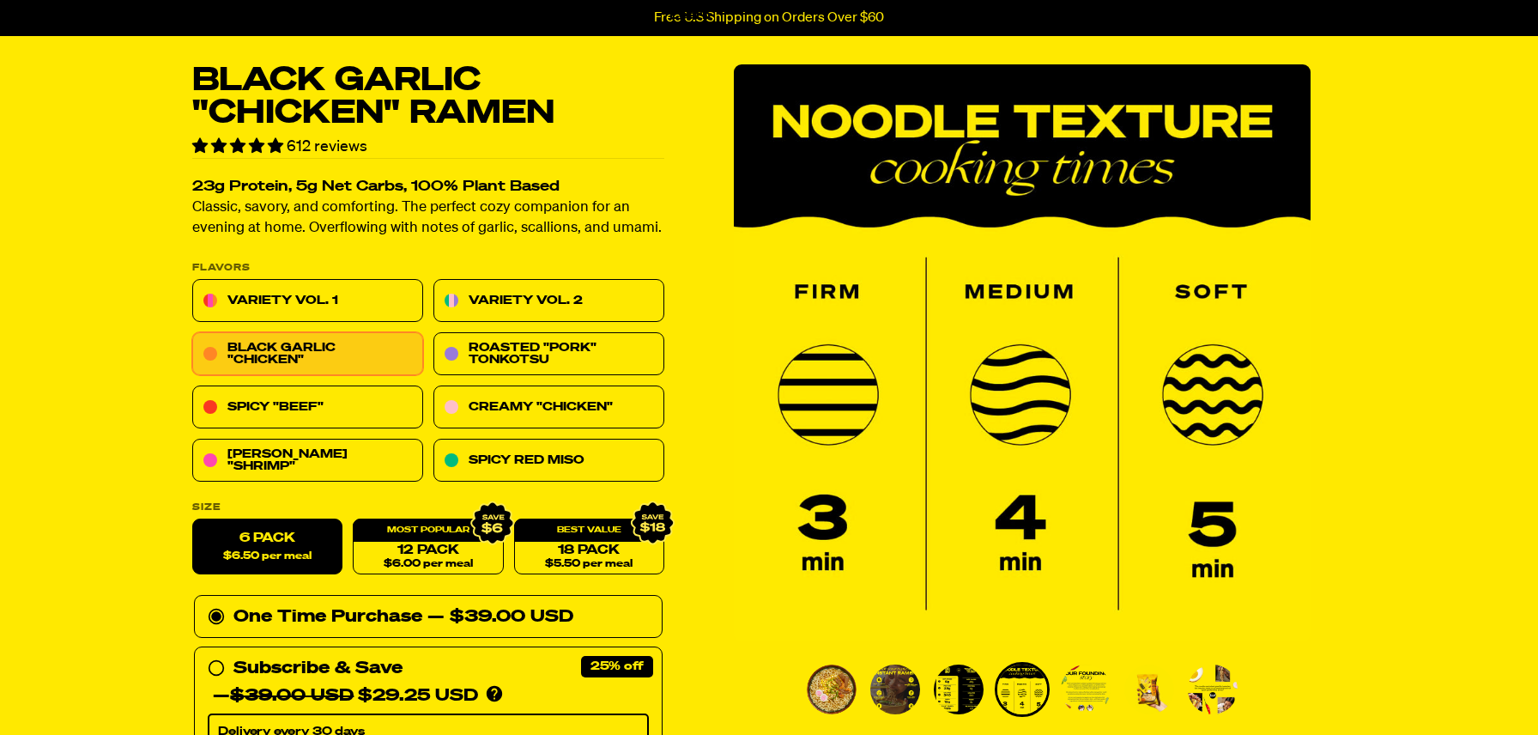
click at [1098, 693] on img "Go to slide 5" at bounding box center [1086, 689] width 50 height 50
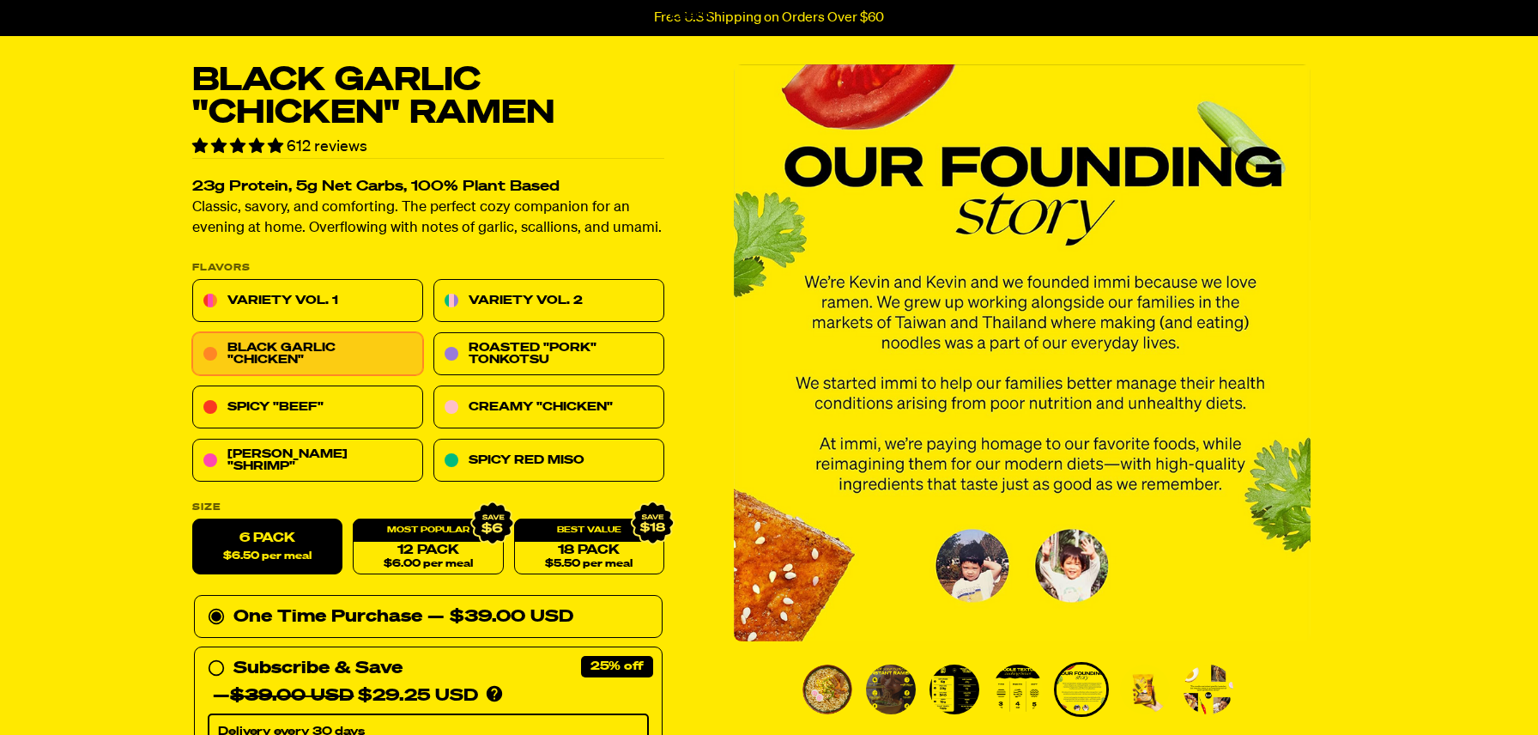
click at [1128, 687] on img "Go to slide 6" at bounding box center [1145, 689] width 50 height 50
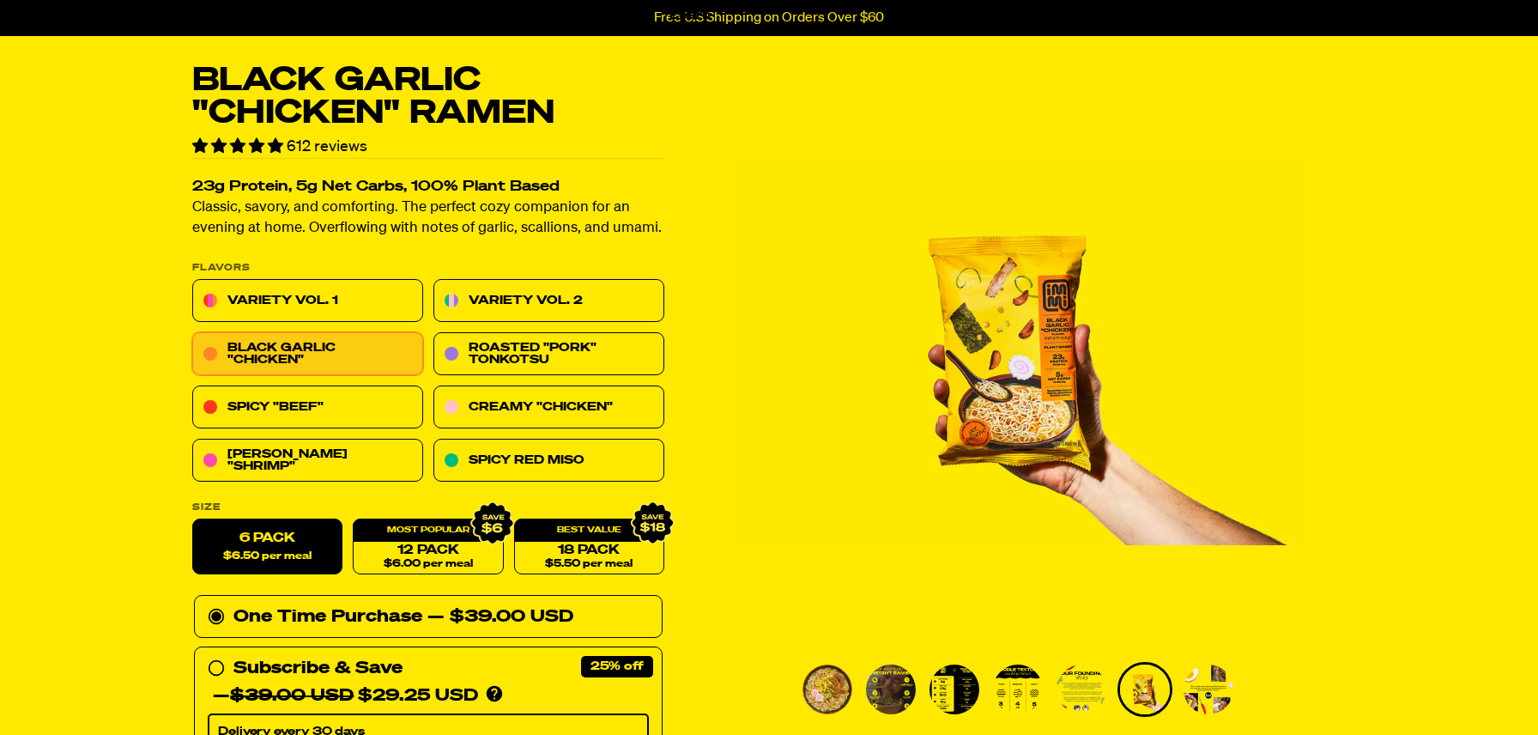
click at [1096, 687] on img "Go to slide 5" at bounding box center [1081, 689] width 50 height 50
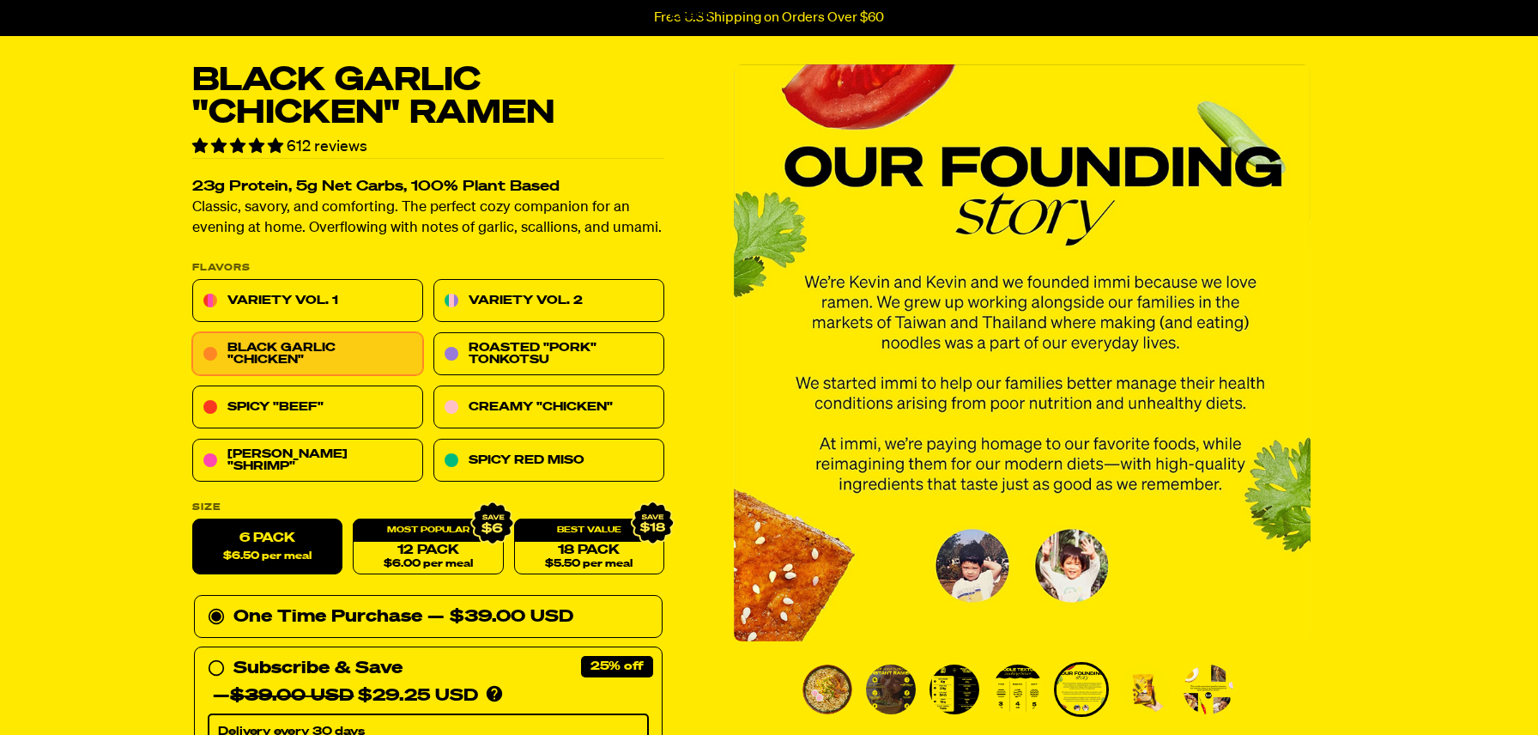
click at [1214, 692] on img "Go to slide 7" at bounding box center [1208, 689] width 50 height 50
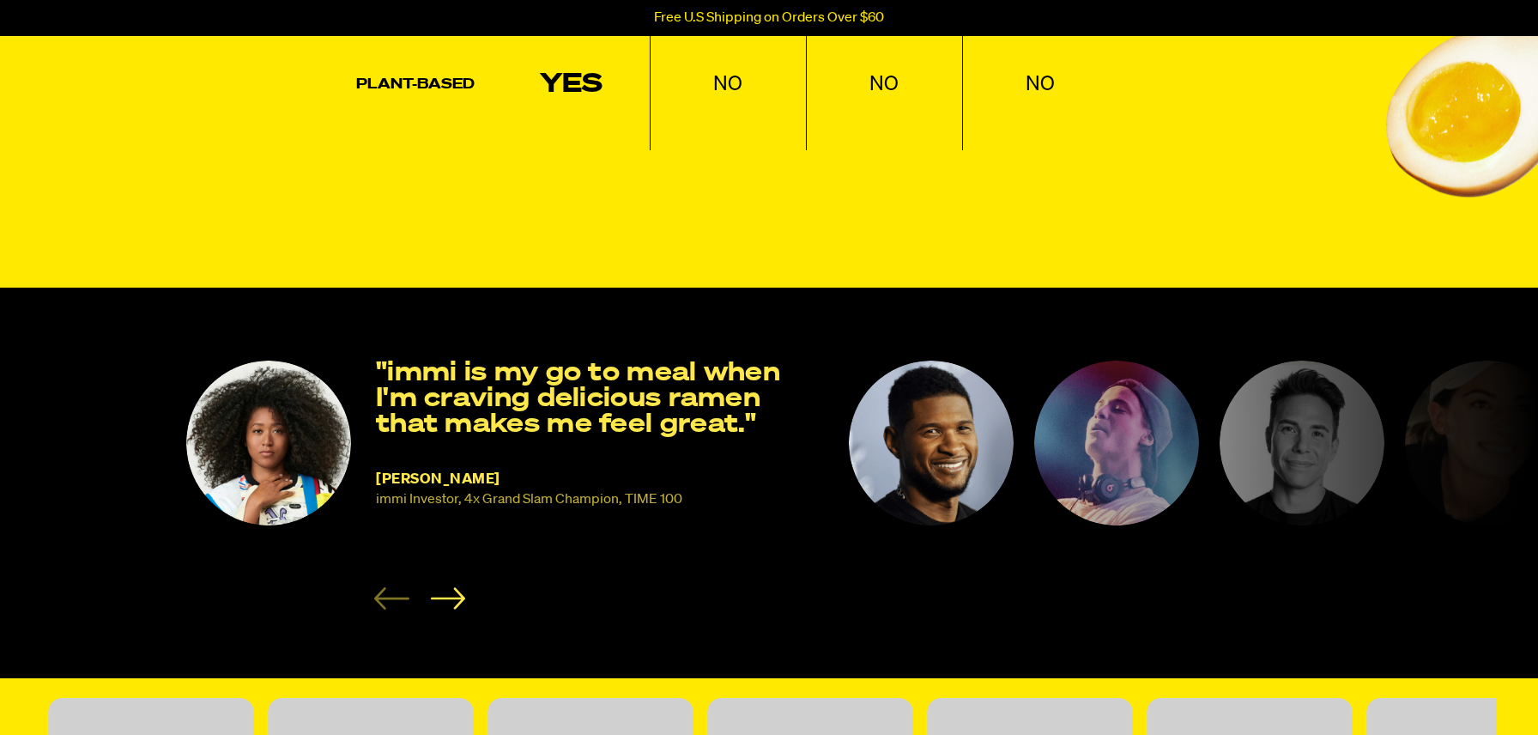
select select "subscription frequency"
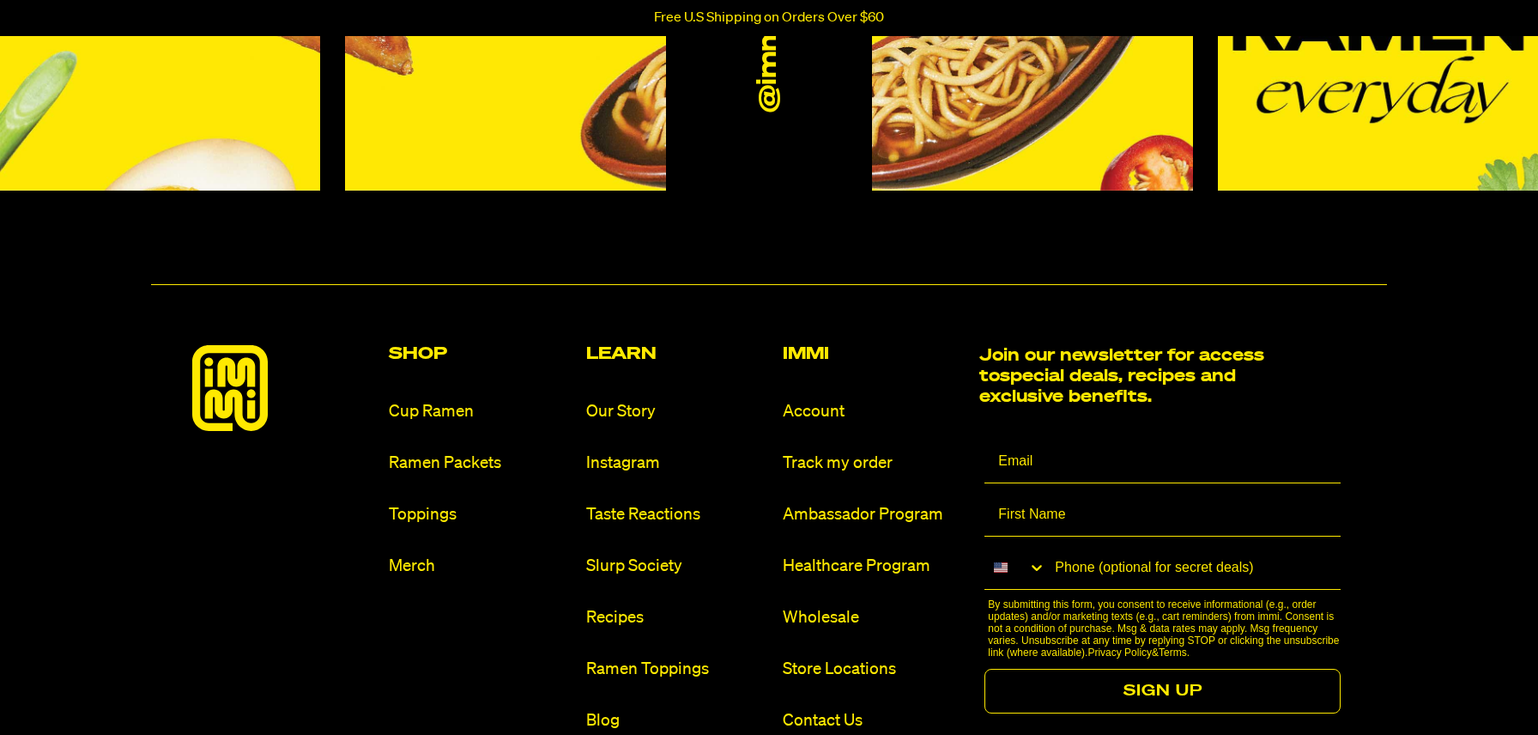
scroll to position [7358, 0]
